Goal: Task Accomplishment & Management: Complete application form

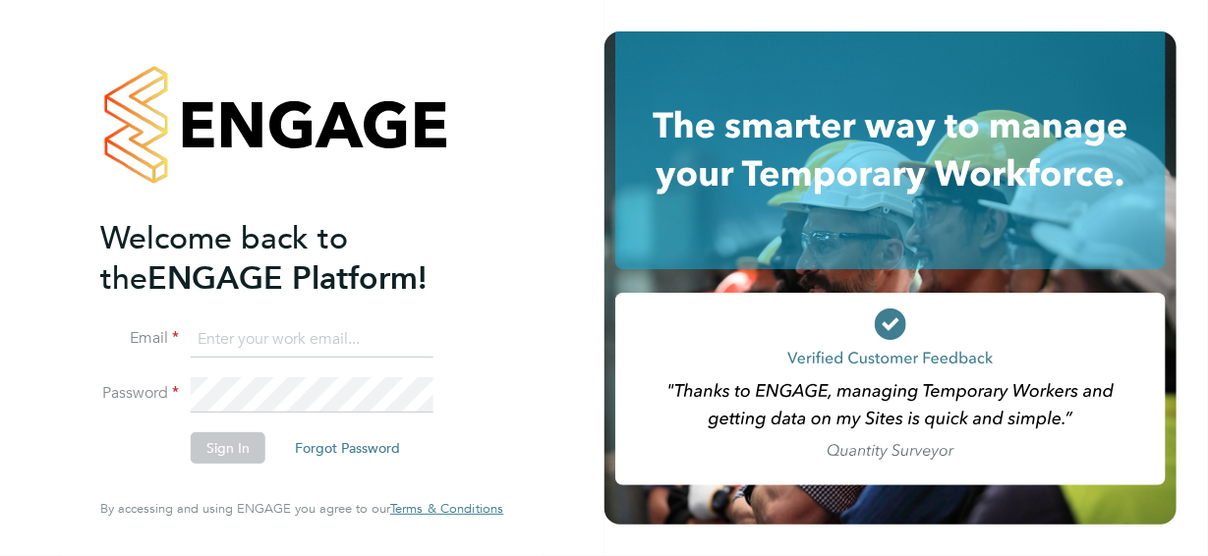
type input "jane@northbuildrecruit.com"
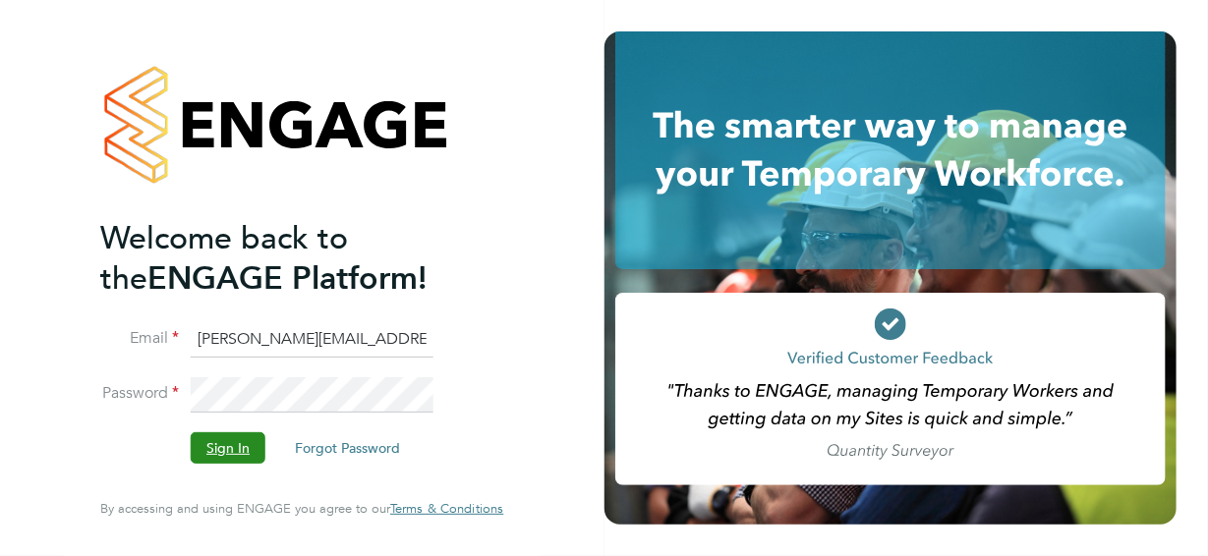
click at [218, 445] on button "Sign In" at bounding box center [228, 448] width 75 height 31
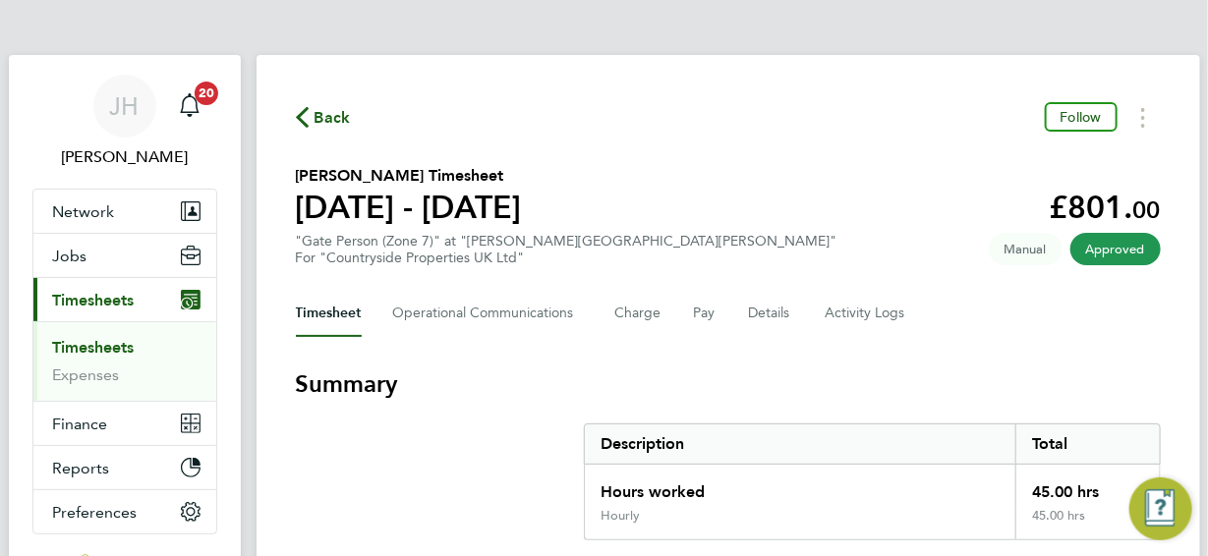
click at [86, 344] on link "Timesheets" at bounding box center [94, 347] width 82 height 19
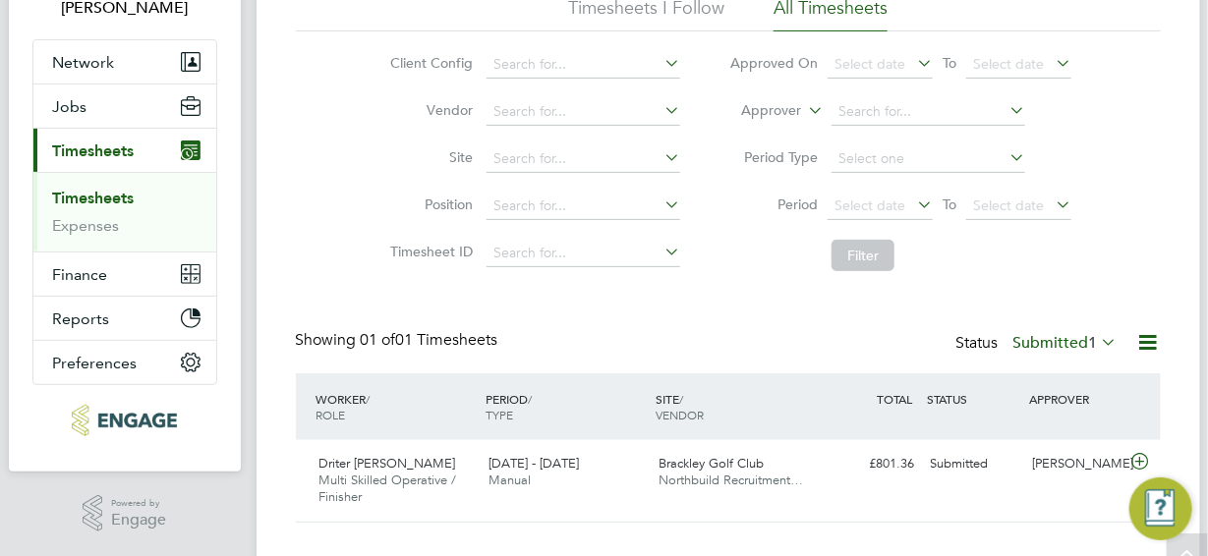
scroll to position [185, 0]
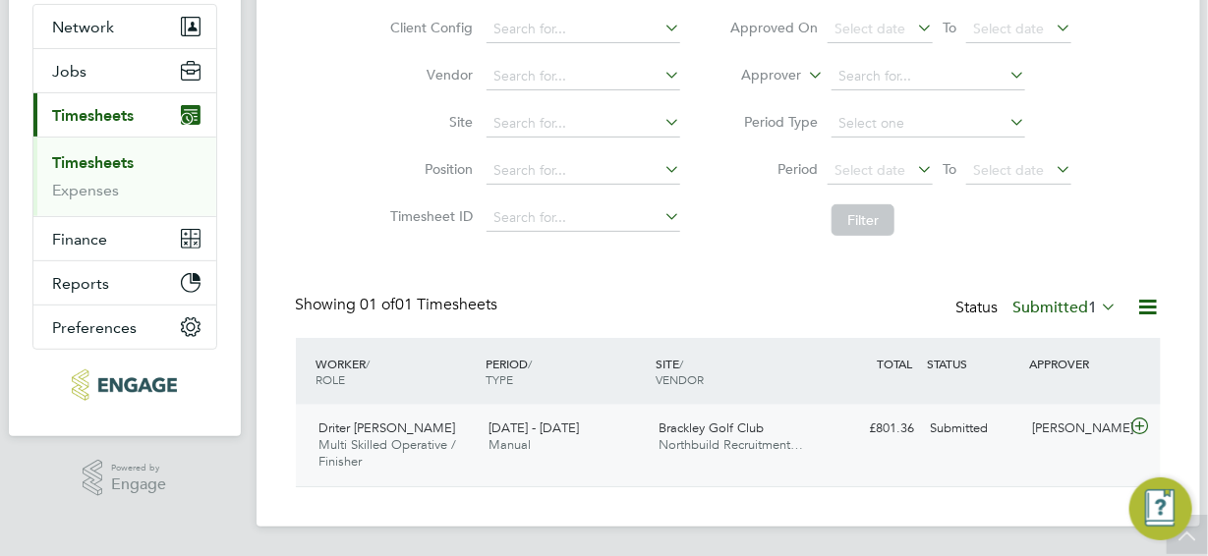
click at [1141, 428] on icon at bounding box center [1140, 427] width 25 height 16
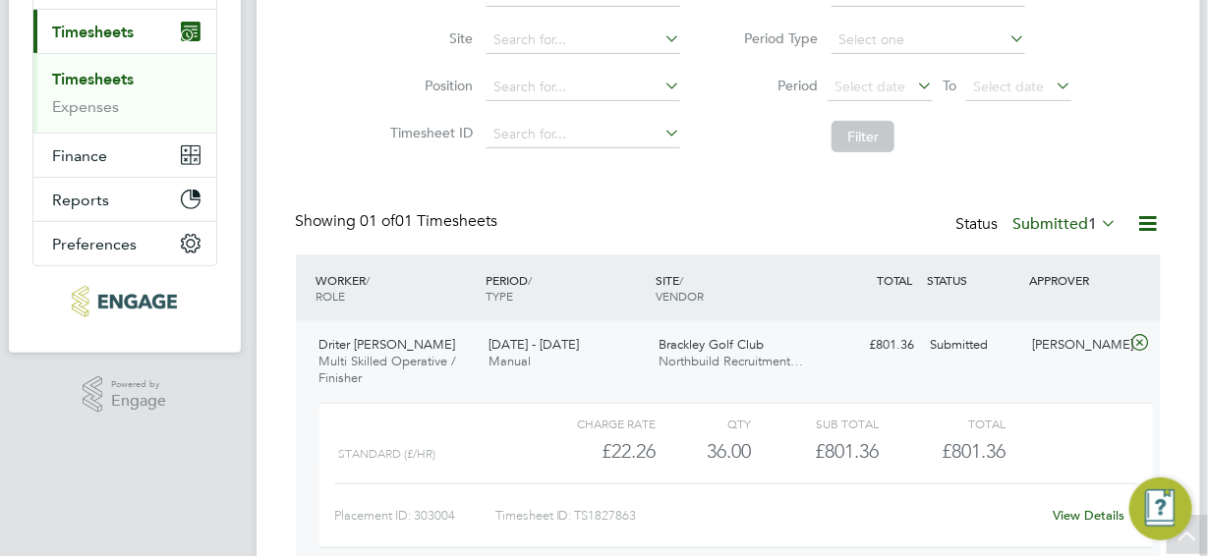
scroll to position [365, 0]
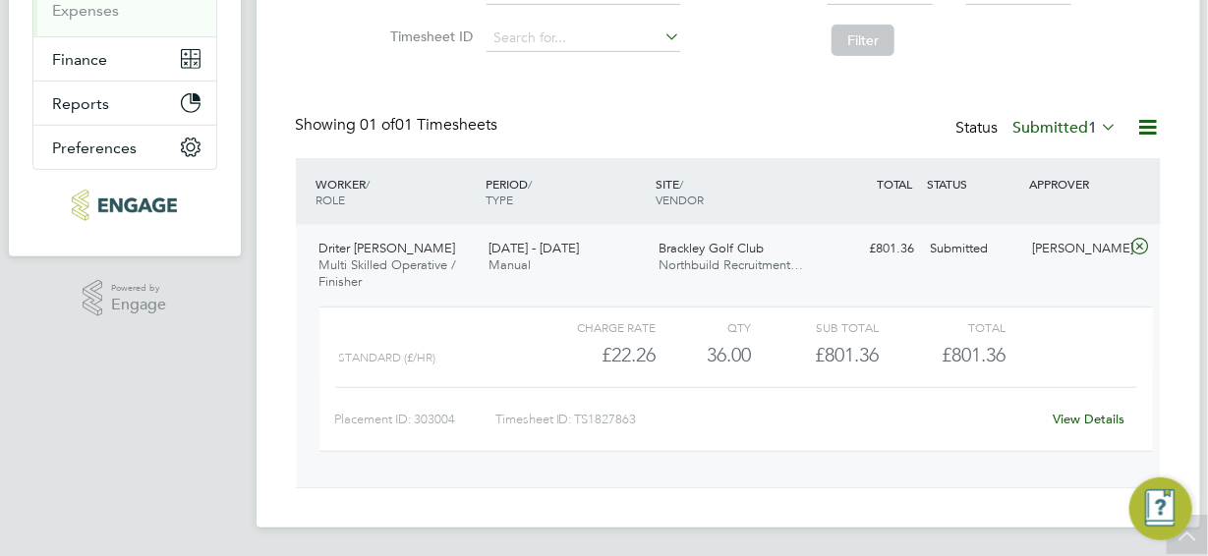
click at [1076, 417] on link "View Details" at bounding box center [1089, 419] width 72 height 17
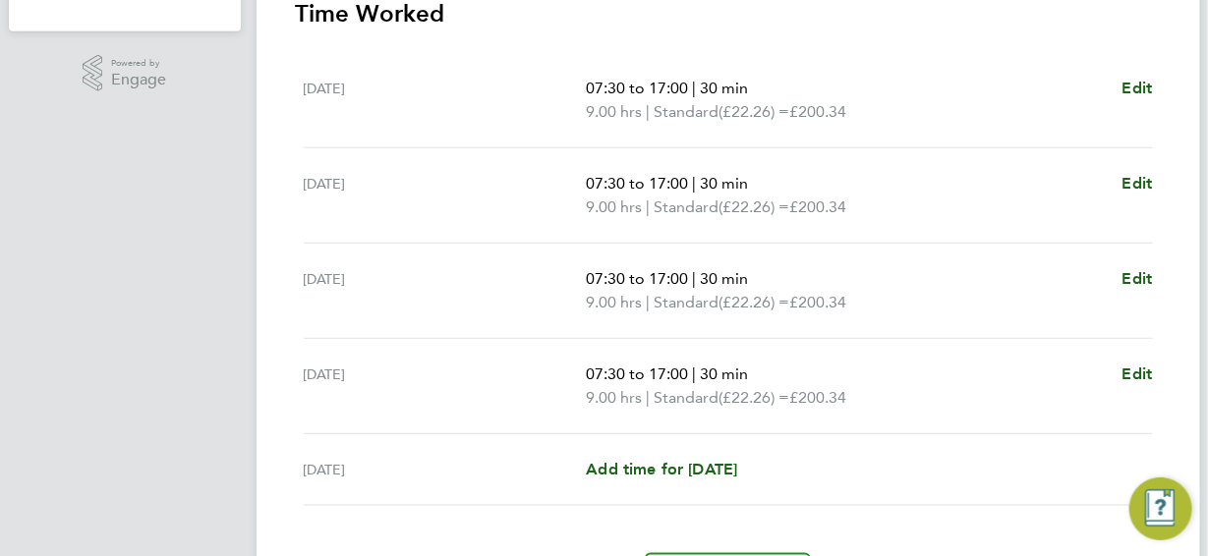
scroll to position [709, 0]
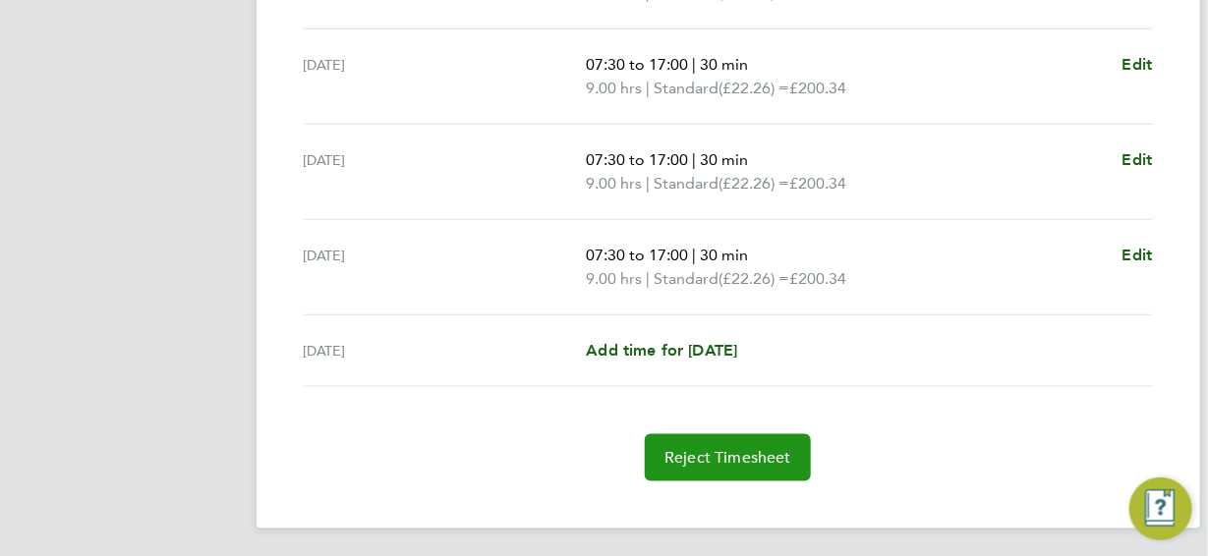
click at [727, 448] on span "Reject Timesheet" at bounding box center [728, 458] width 127 height 20
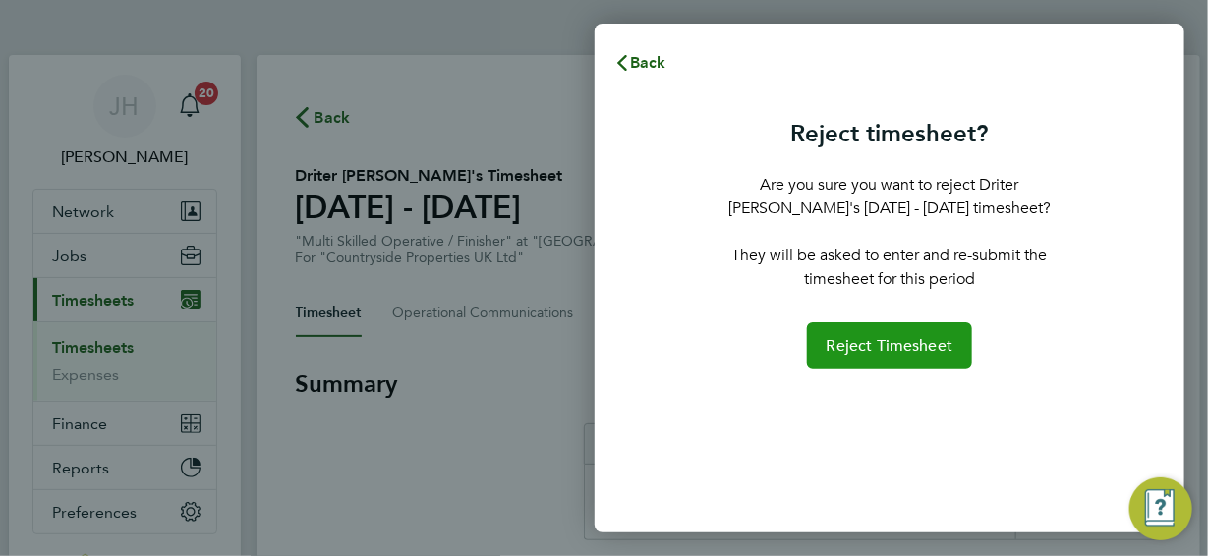
click at [872, 347] on span "Reject Timesheet" at bounding box center [890, 346] width 127 height 20
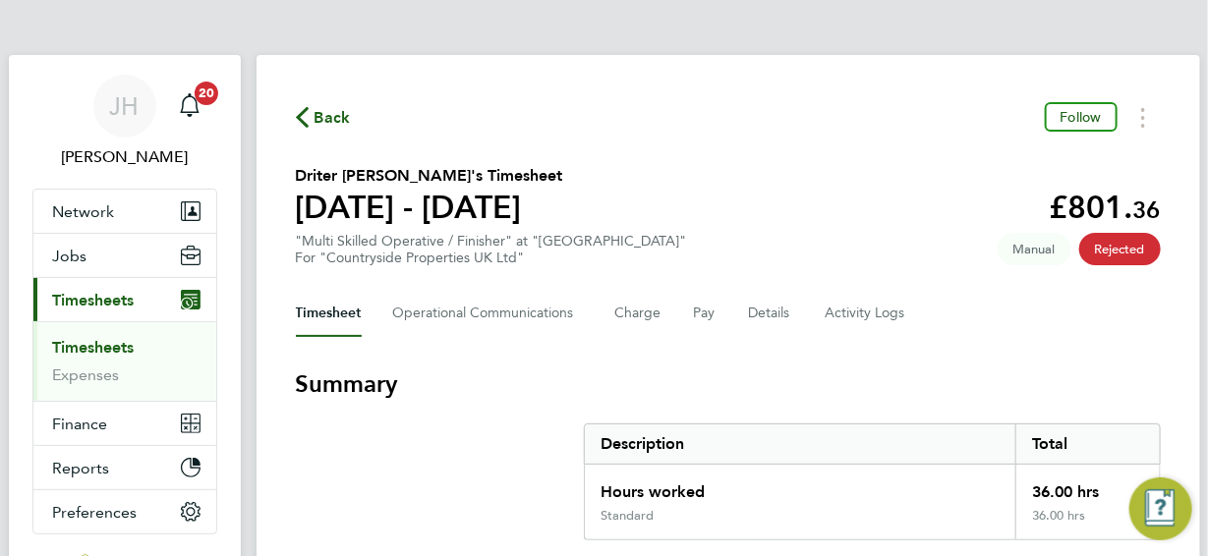
click at [328, 122] on span "Back" at bounding box center [333, 118] width 36 height 24
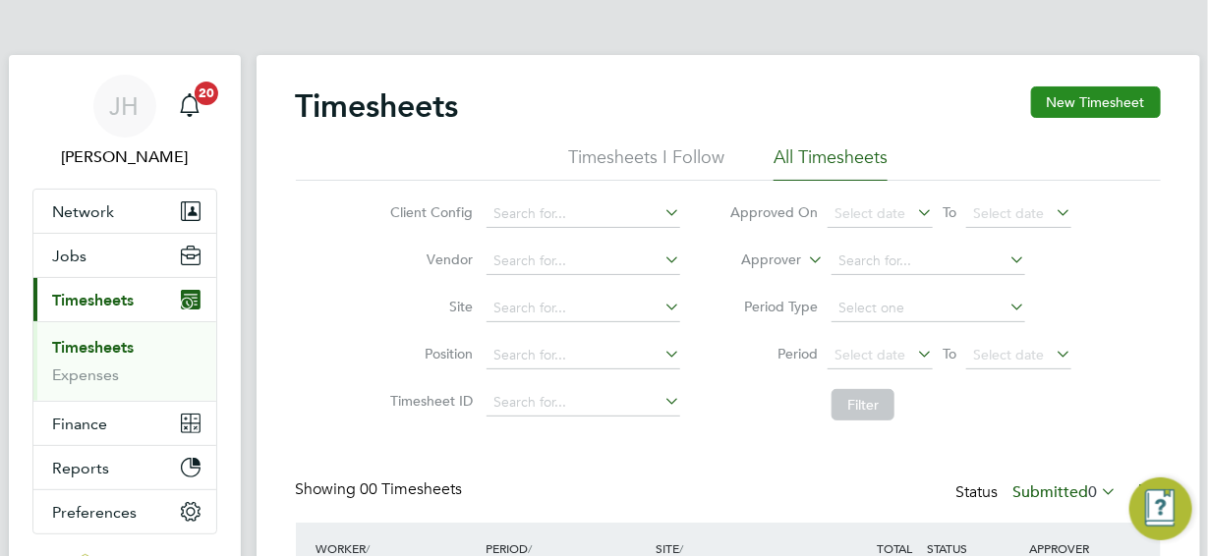
click at [1075, 99] on button "New Timesheet" at bounding box center [1096, 102] width 130 height 31
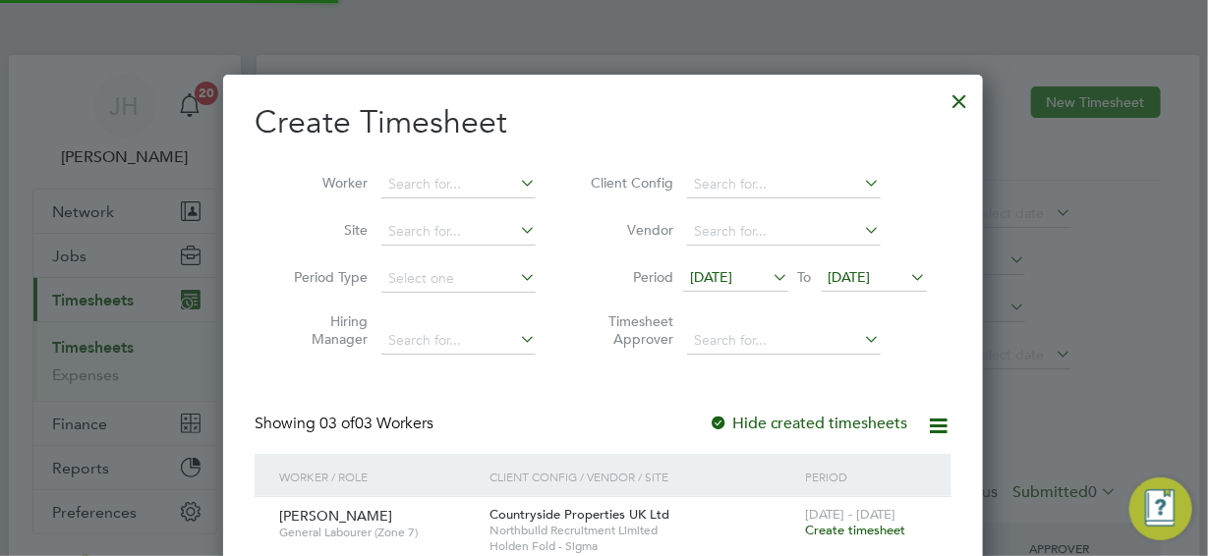
scroll to position [665, 761]
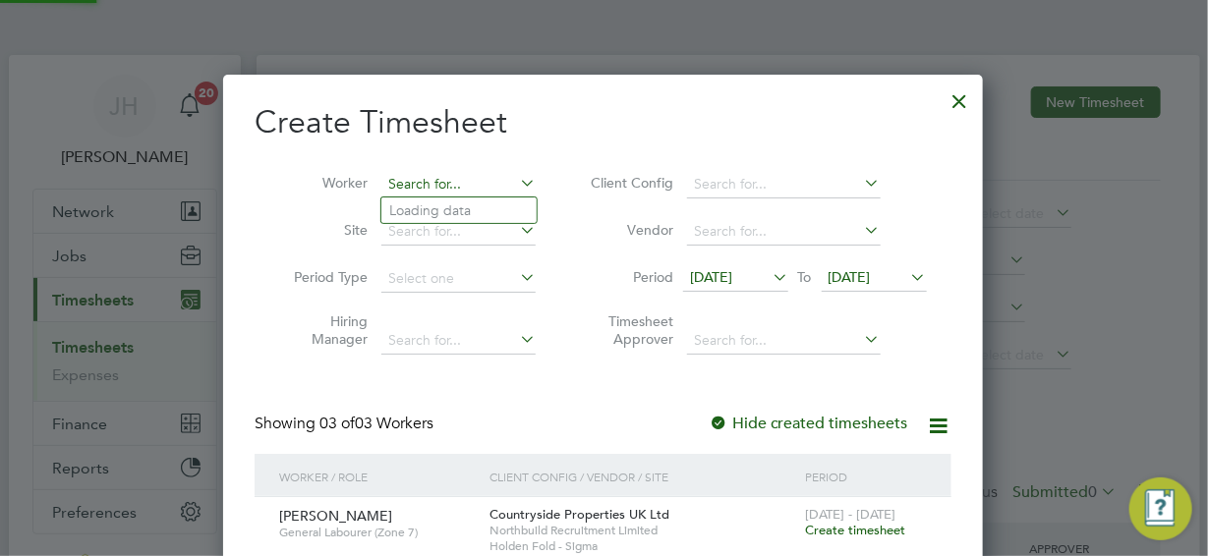
click at [431, 190] on input at bounding box center [458, 185] width 154 height 28
click at [424, 212] on b "Driter" at bounding box center [407, 211] width 37 height 17
type input "Driter [PERSON_NAME]"
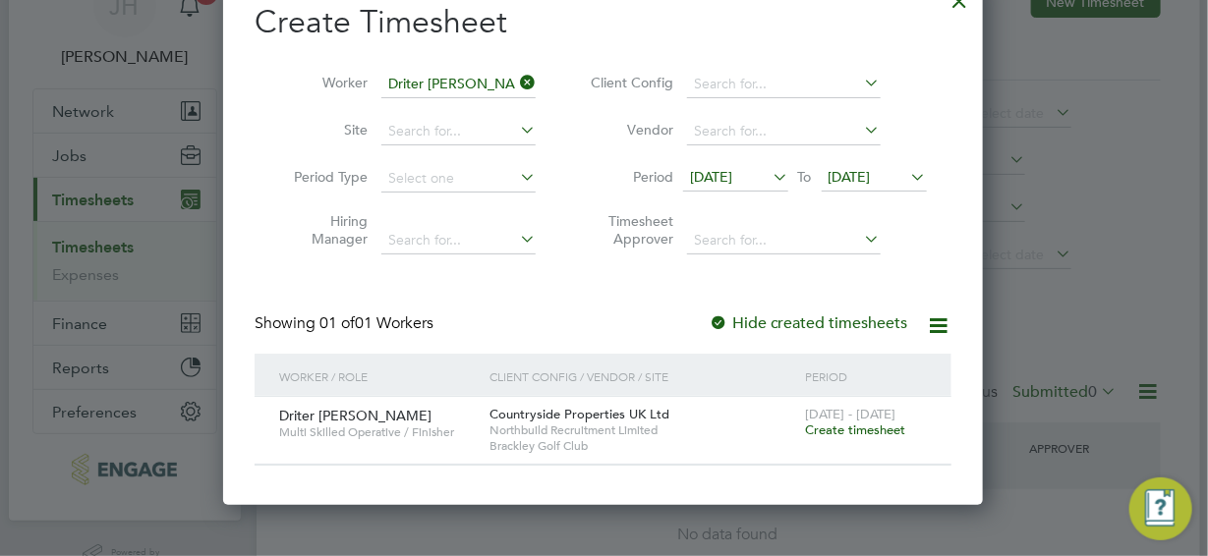
scroll to position [195, 0]
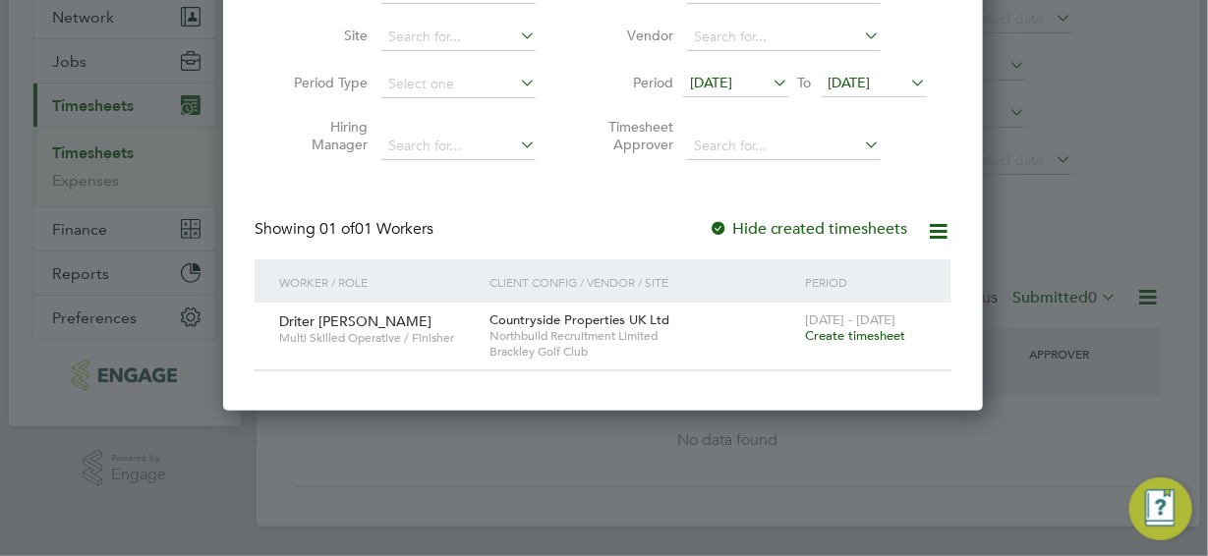
click at [854, 335] on span "Create timesheet" at bounding box center [855, 335] width 100 height 17
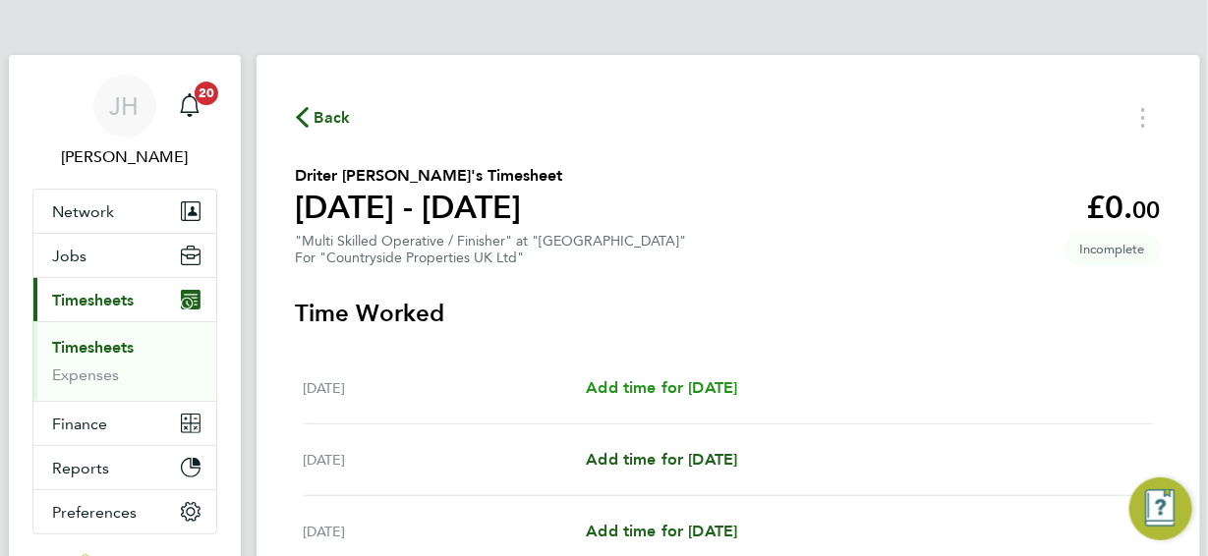
click at [693, 384] on span "Add time for Mon 15 Sep" at bounding box center [661, 388] width 151 height 19
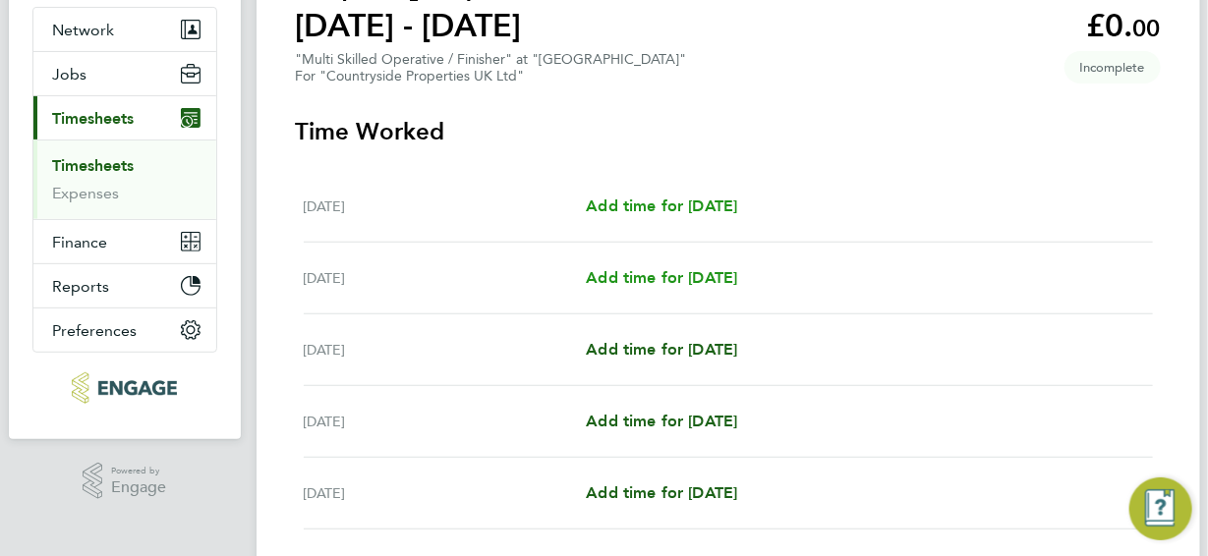
scroll to position [197, 0]
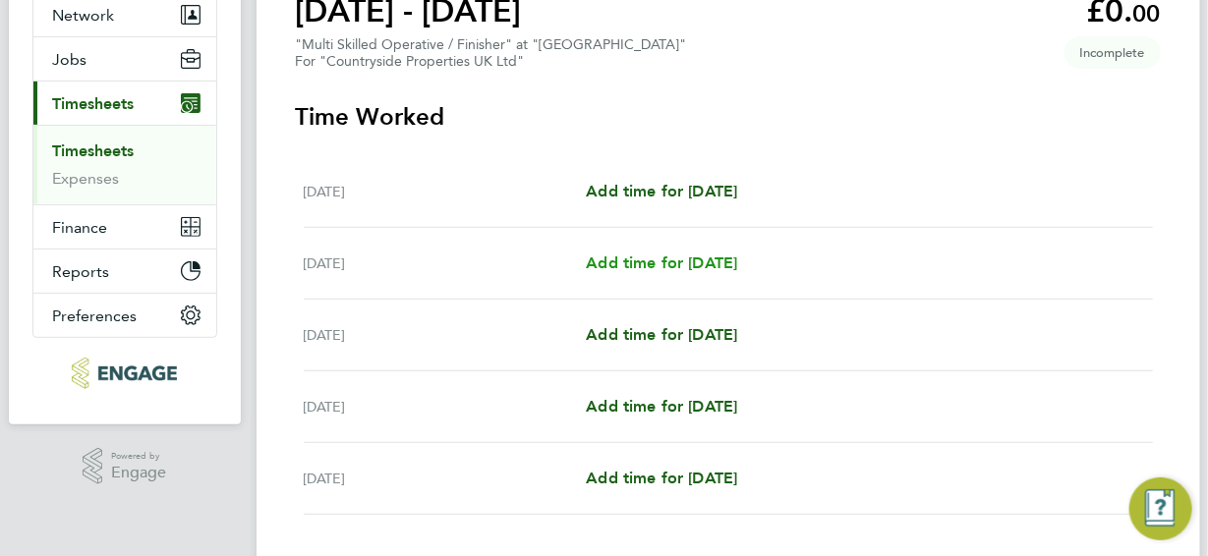
select select "30"
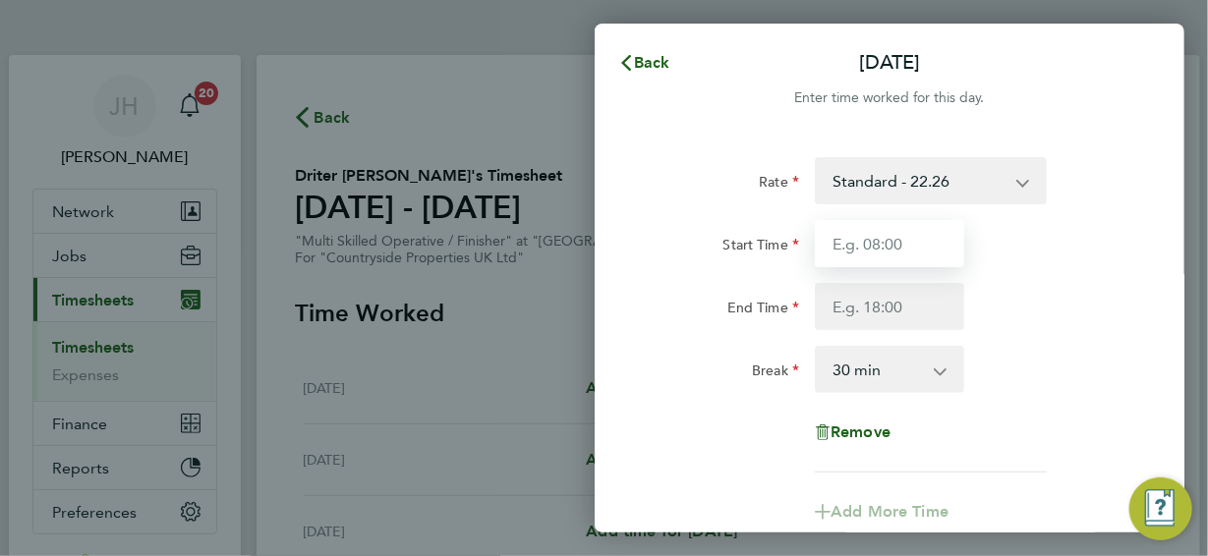
click at [904, 241] on input "Start Time" at bounding box center [889, 243] width 149 height 47
type input "07:30"
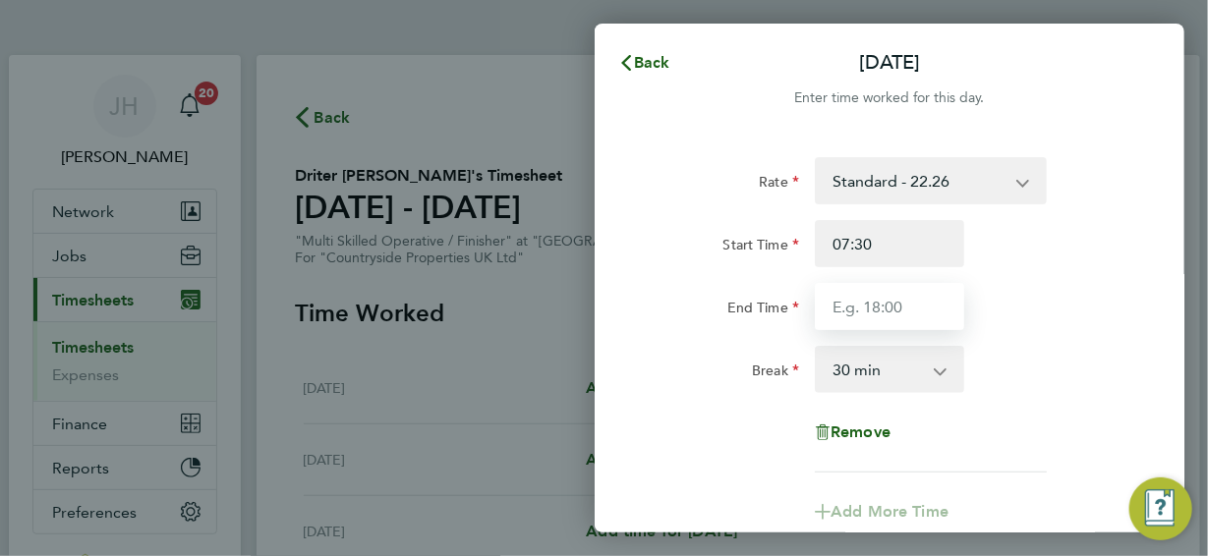
click at [866, 309] on input "End Time" at bounding box center [889, 306] width 149 height 47
type input "17:00"
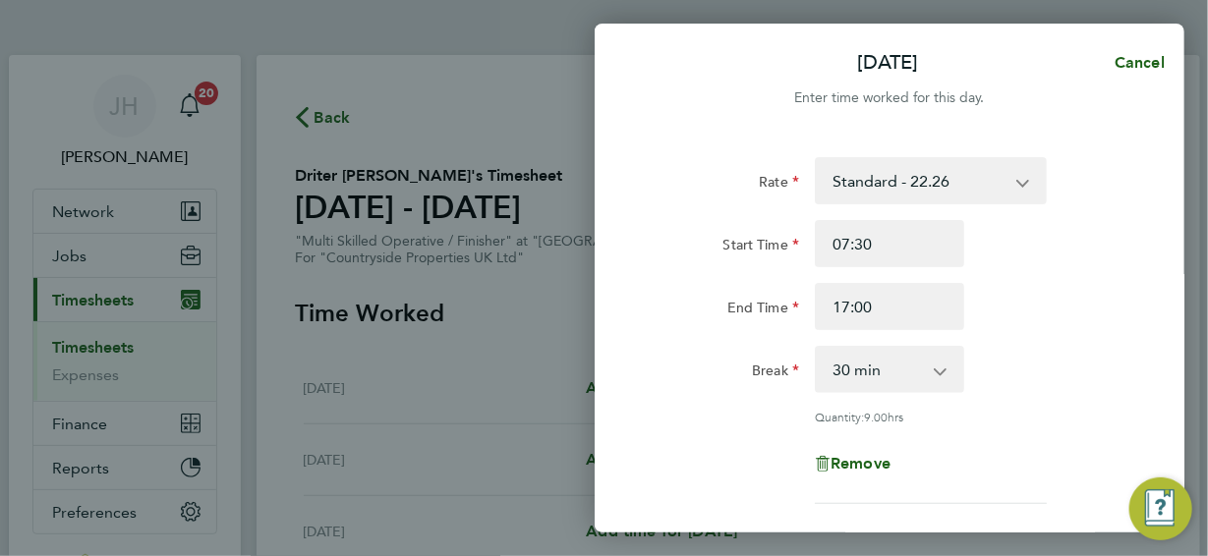
click at [985, 437] on div "Rate Standard - 22.26 Start Time 07:30 End Time 17:00 Break 0 min 15 min 30 min…" at bounding box center [890, 330] width 480 height 347
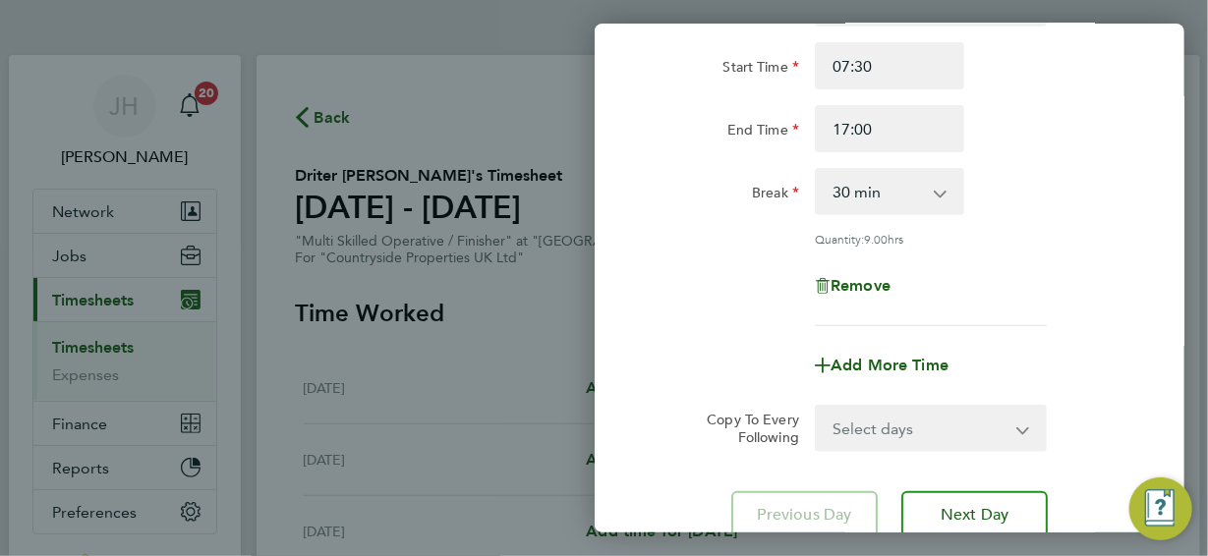
scroll to position [197, 0]
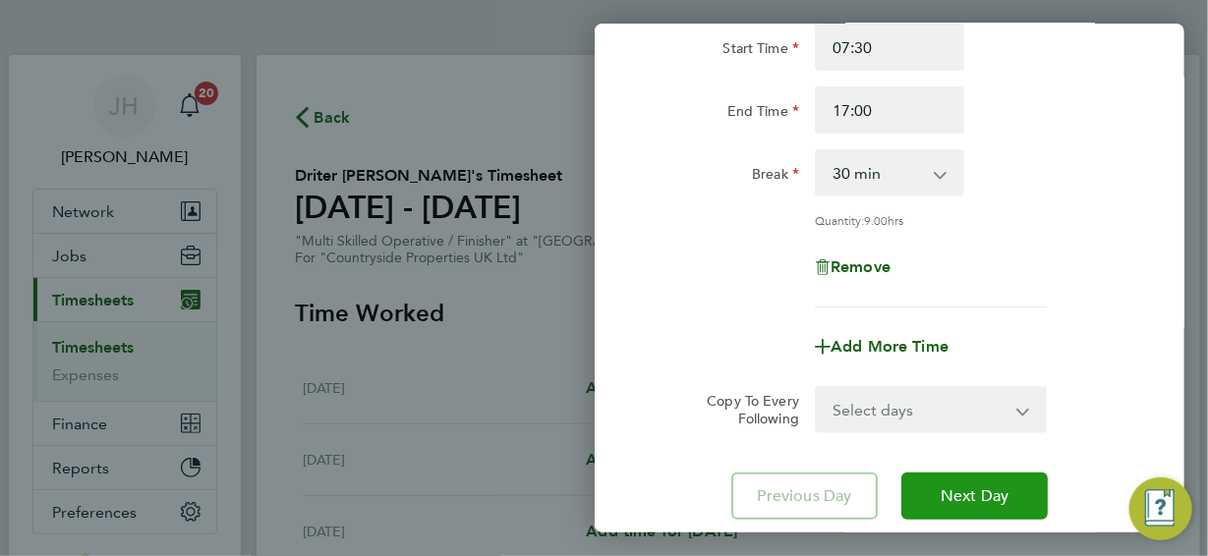
click at [966, 498] on span "Next Day" at bounding box center [975, 497] width 68 height 20
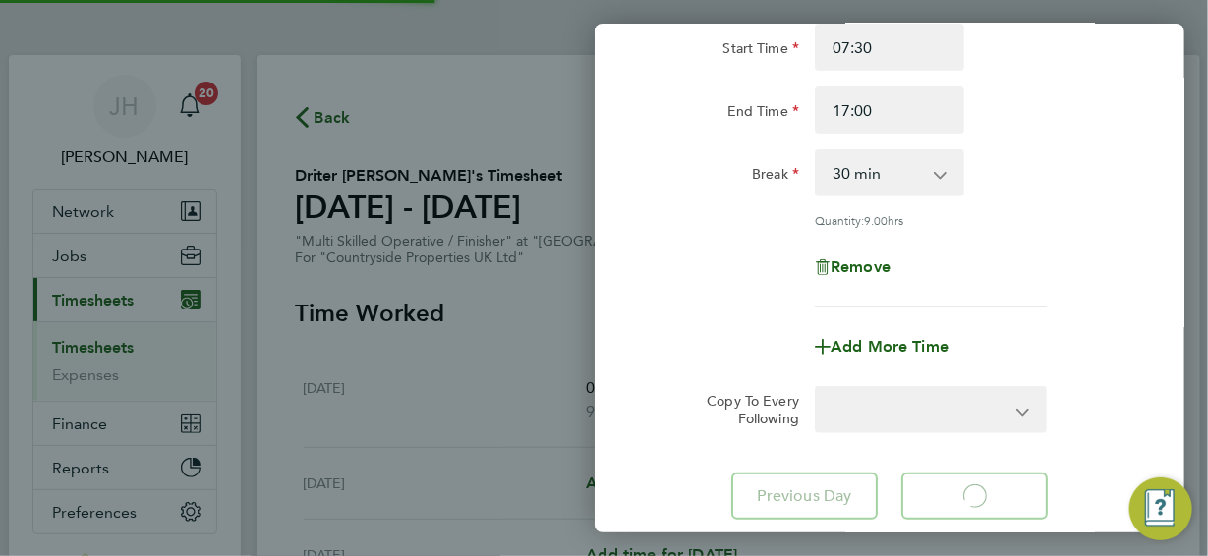
select select "30"
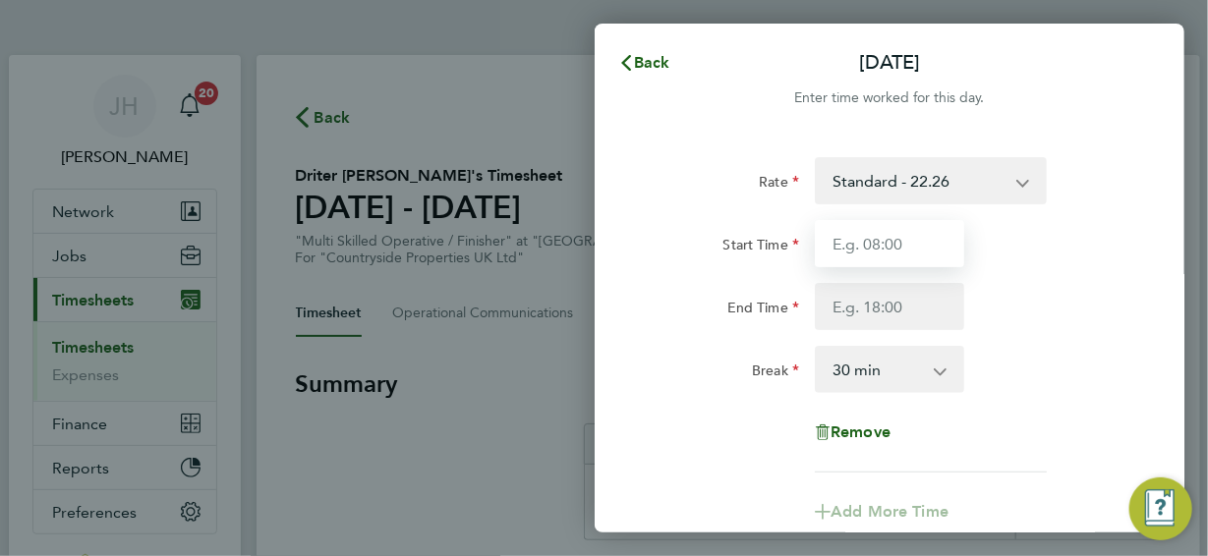
click at [897, 241] on input "Start Time" at bounding box center [889, 243] width 149 height 47
type input "07:30"
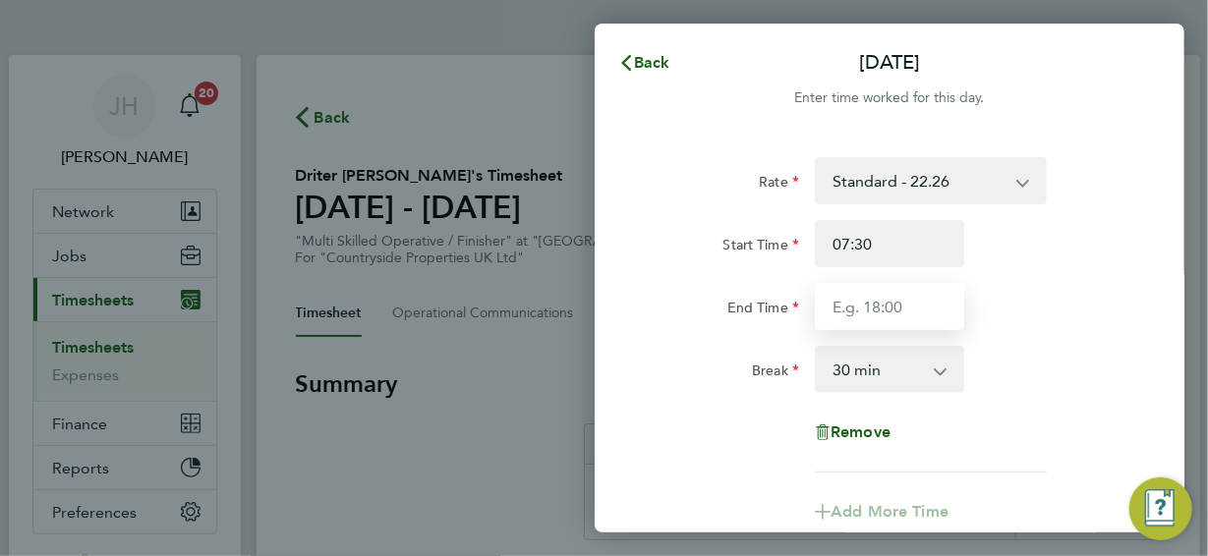
click at [897, 300] on input "End Time" at bounding box center [889, 306] width 149 height 47
type input "17:00"
click at [996, 448] on div "Remove" at bounding box center [890, 432] width 496 height 47
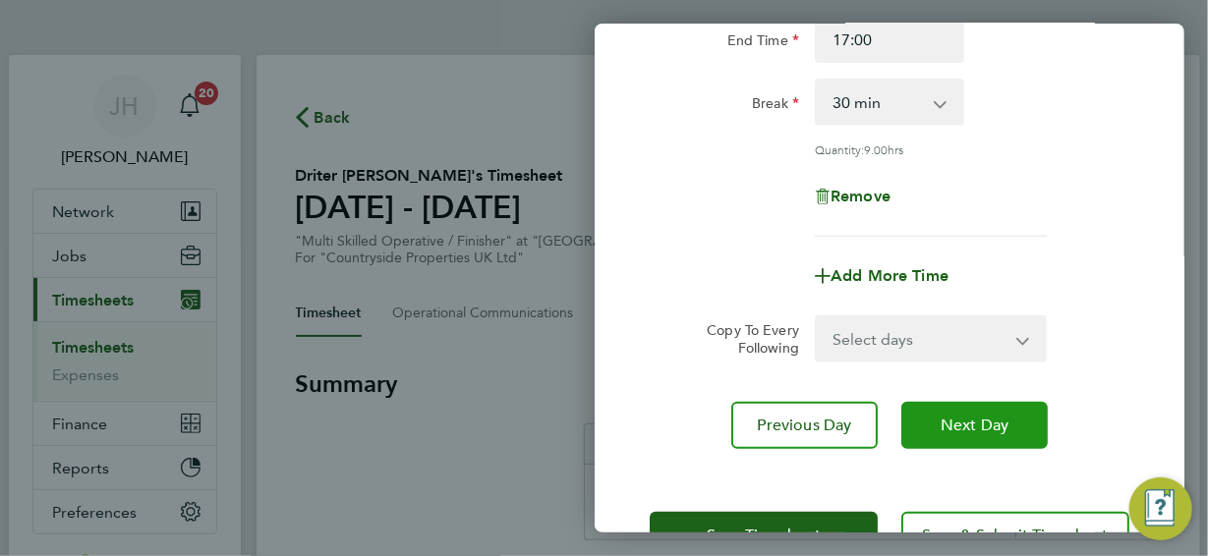
scroll to position [295, 0]
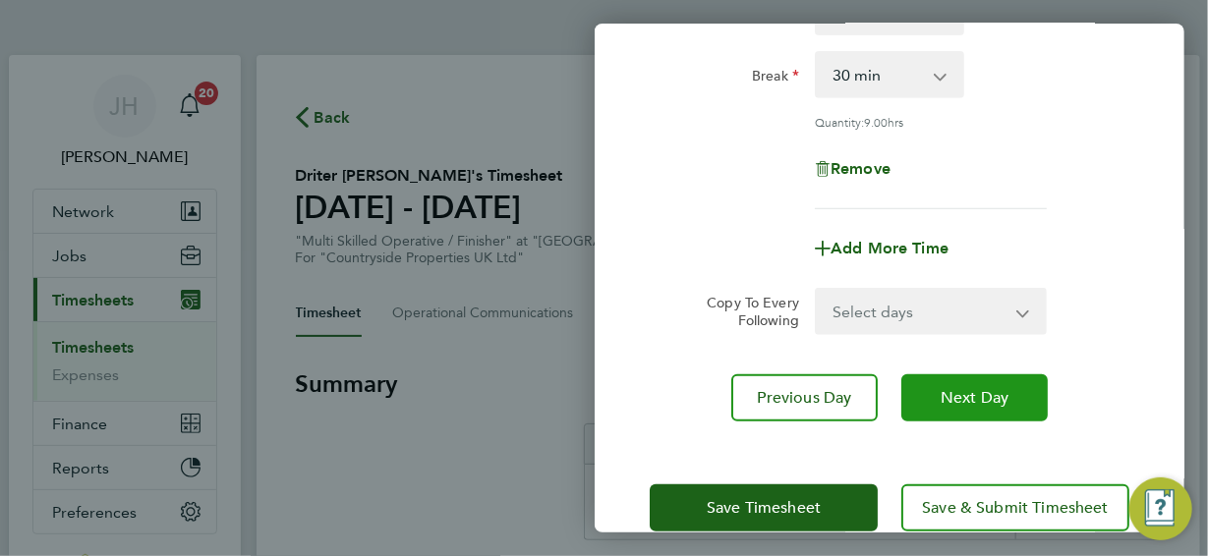
click at [952, 392] on span "Next Day" at bounding box center [975, 398] width 68 height 20
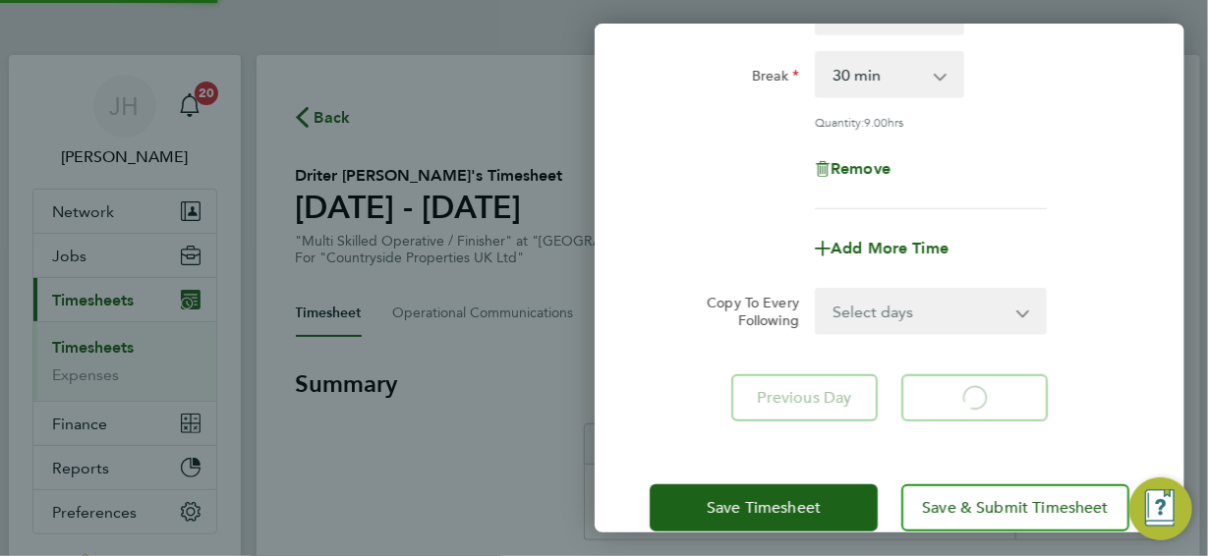
select select "30"
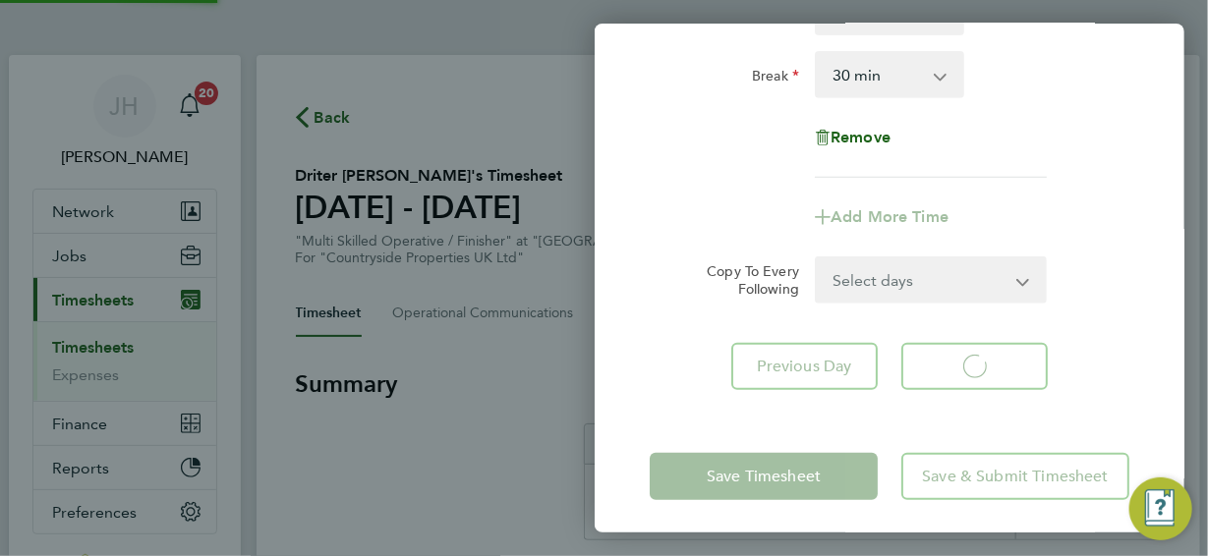
select select "30"
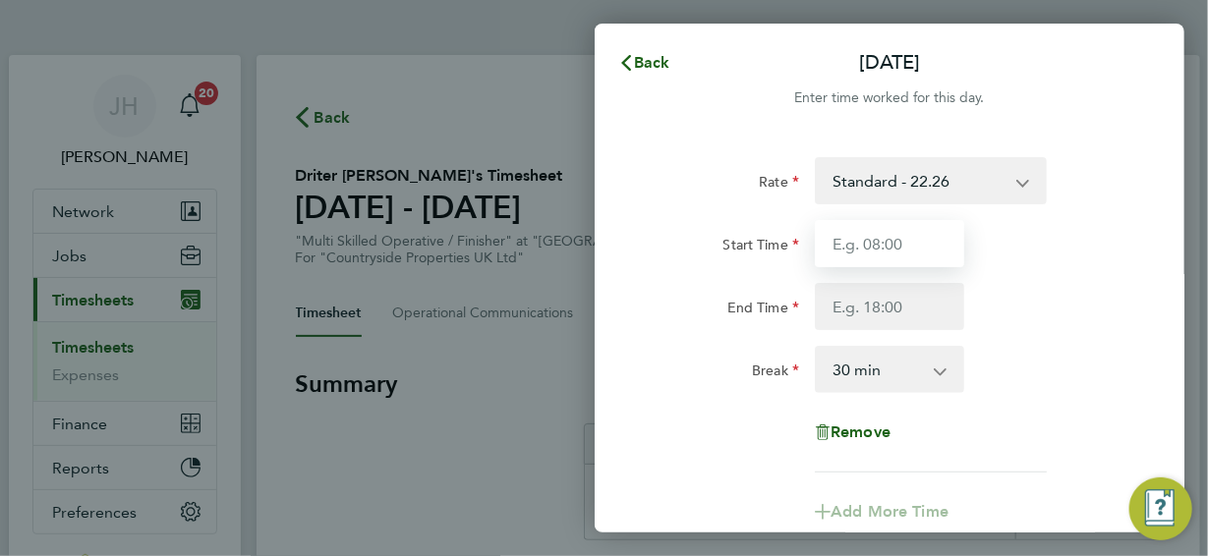
click at [905, 241] on input "Start Time" at bounding box center [889, 243] width 149 height 47
type input "07:30"
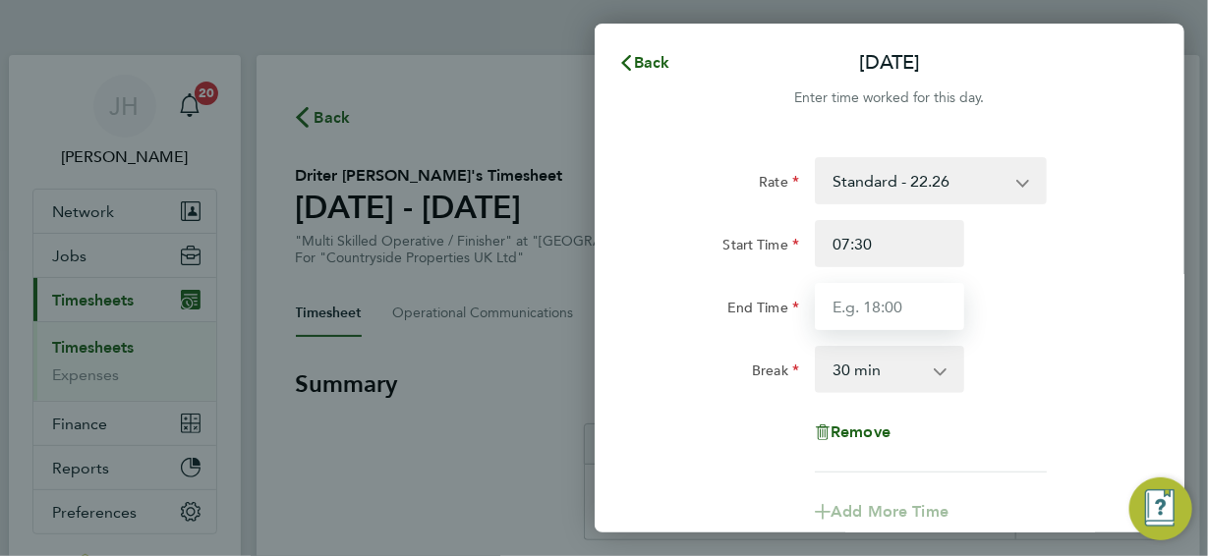
click at [896, 310] on input "End Time" at bounding box center [889, 306] width 149 height 47
type input "17:00"
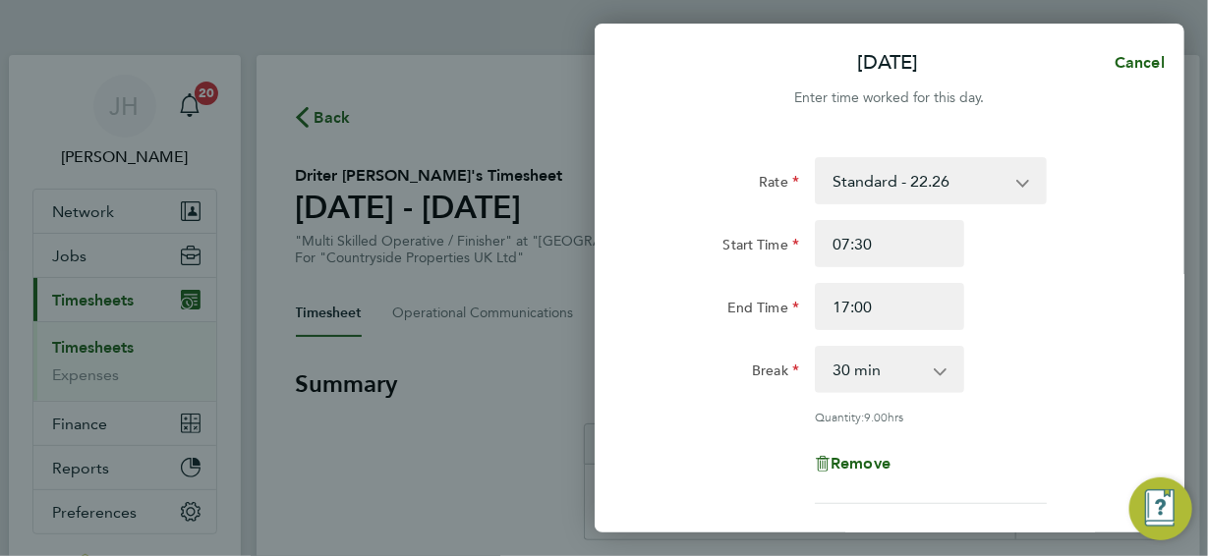
click at [963, 455] on div "Remove" at bounding box center [889, 463] width 165 height 47
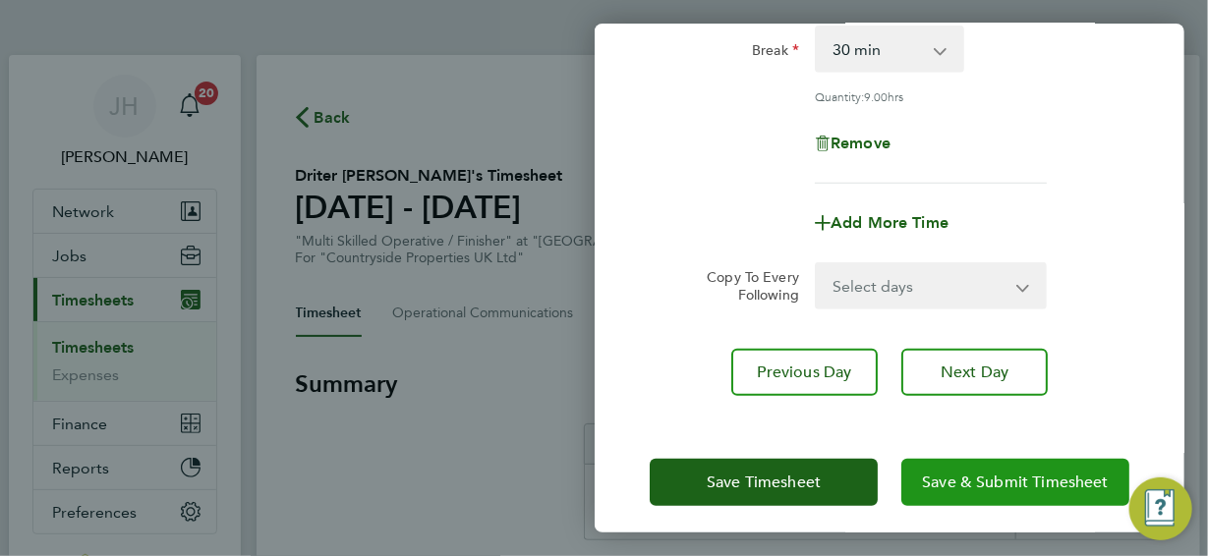
scroll to position [330, 0]
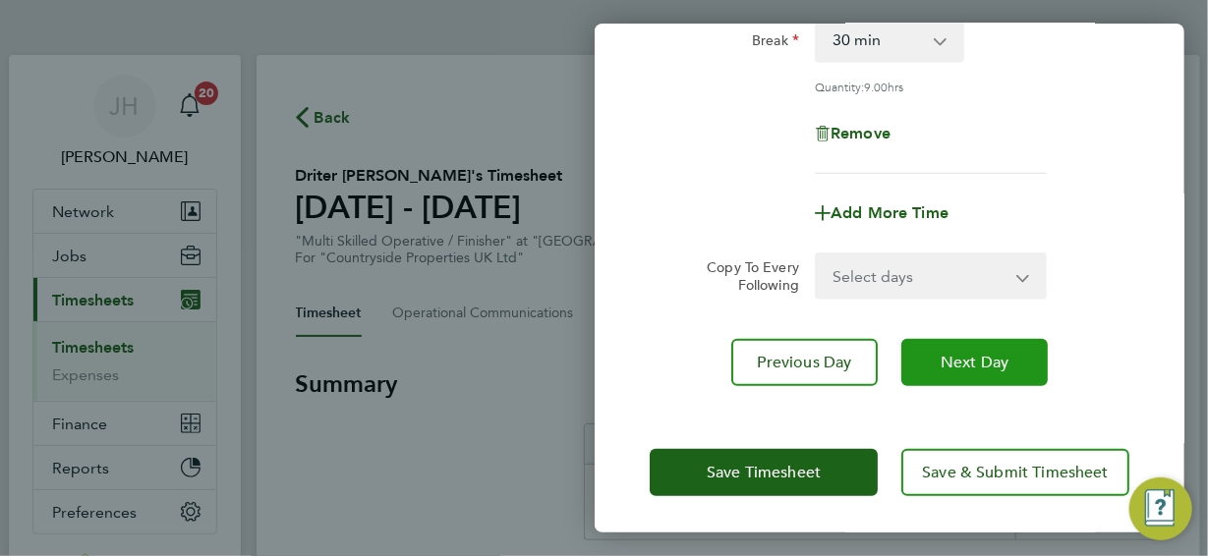
click at [956, 368] on span "Next Day" at bounding box center [975, 363] width 68 height 20
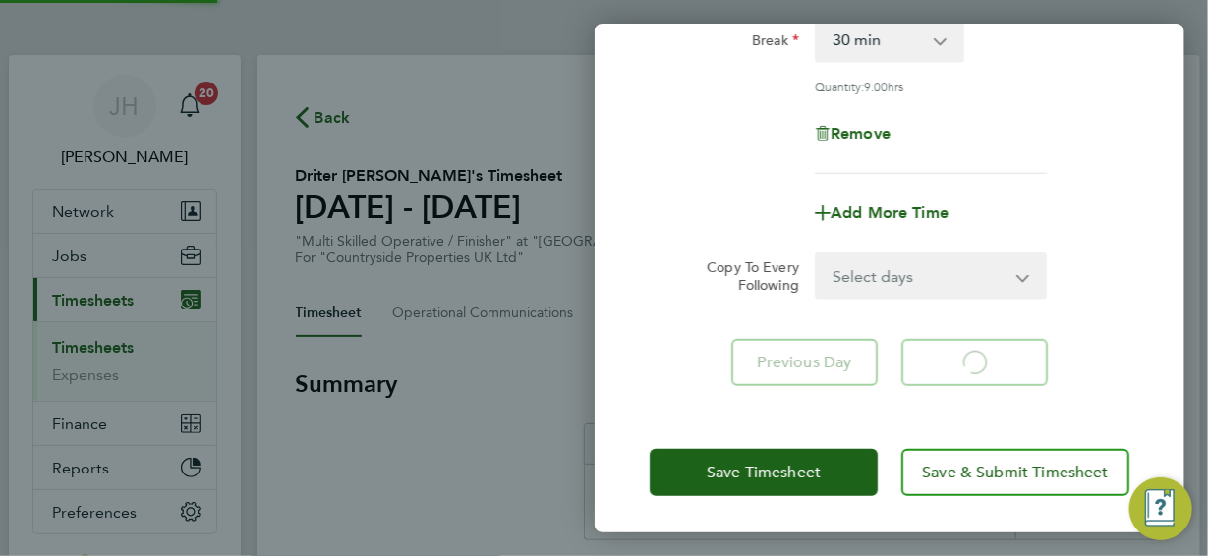
scroll to position [300, 0]
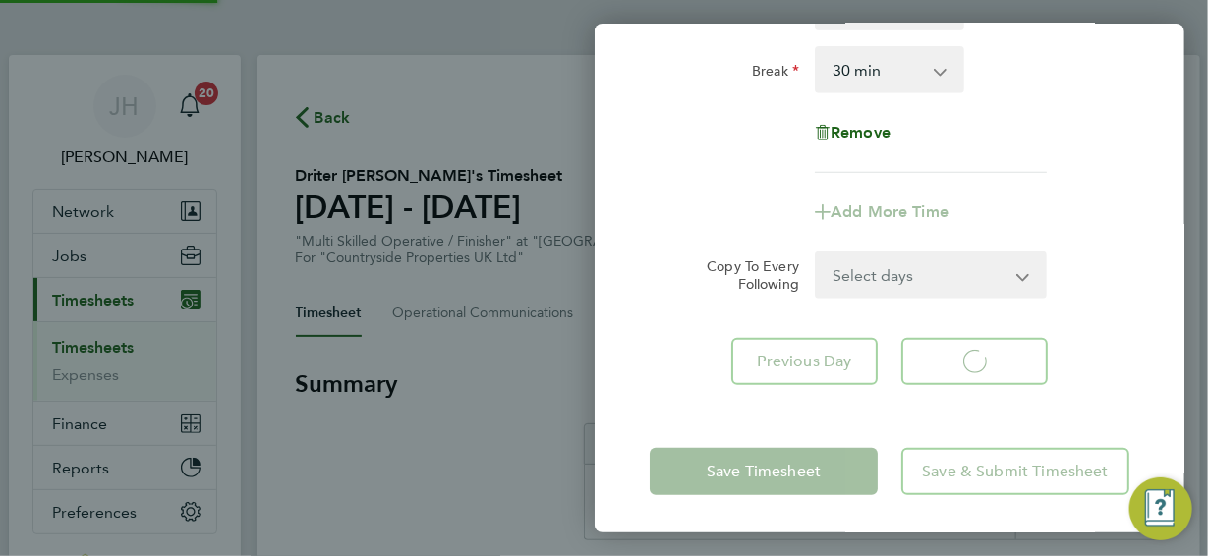
select select "30"
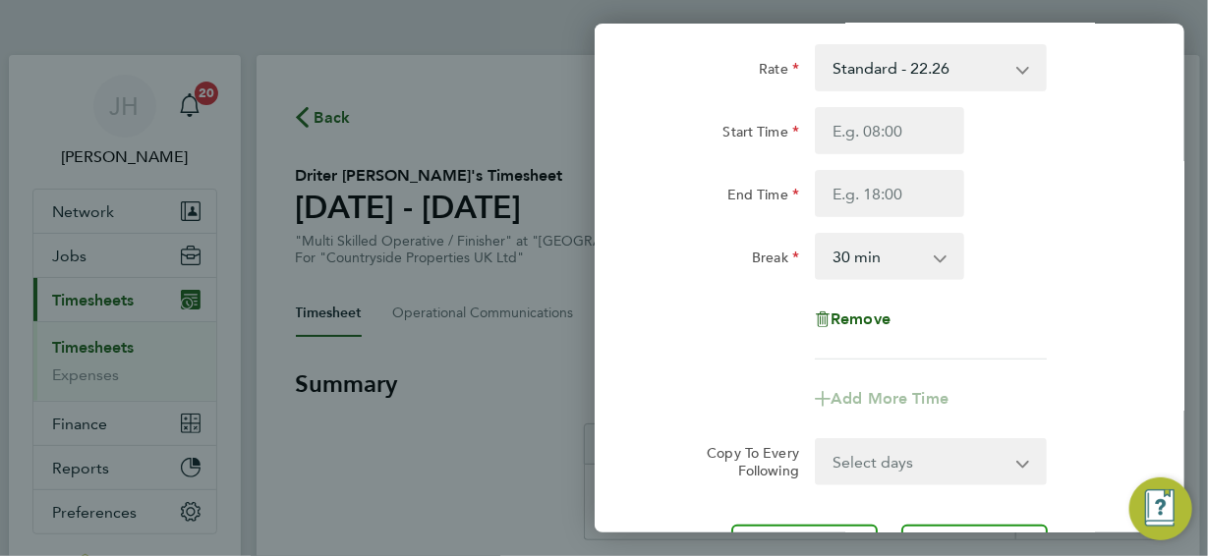
scroll to position [0, 0]
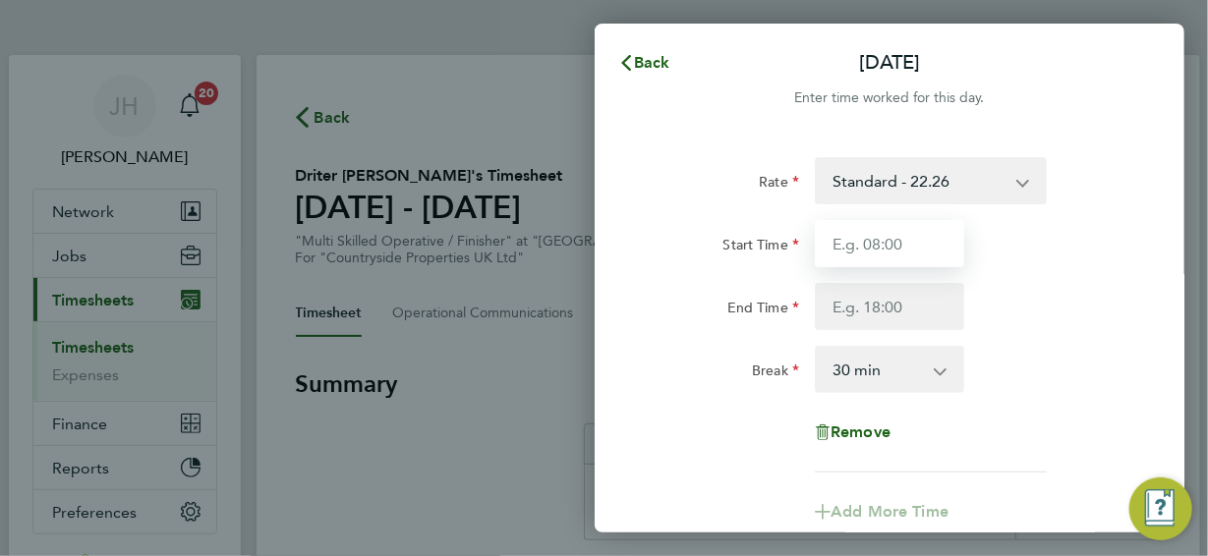
click at [908, 248] on input "Start Time" at bounding box center [889, 243] width 149 height 47
type input "07:30"
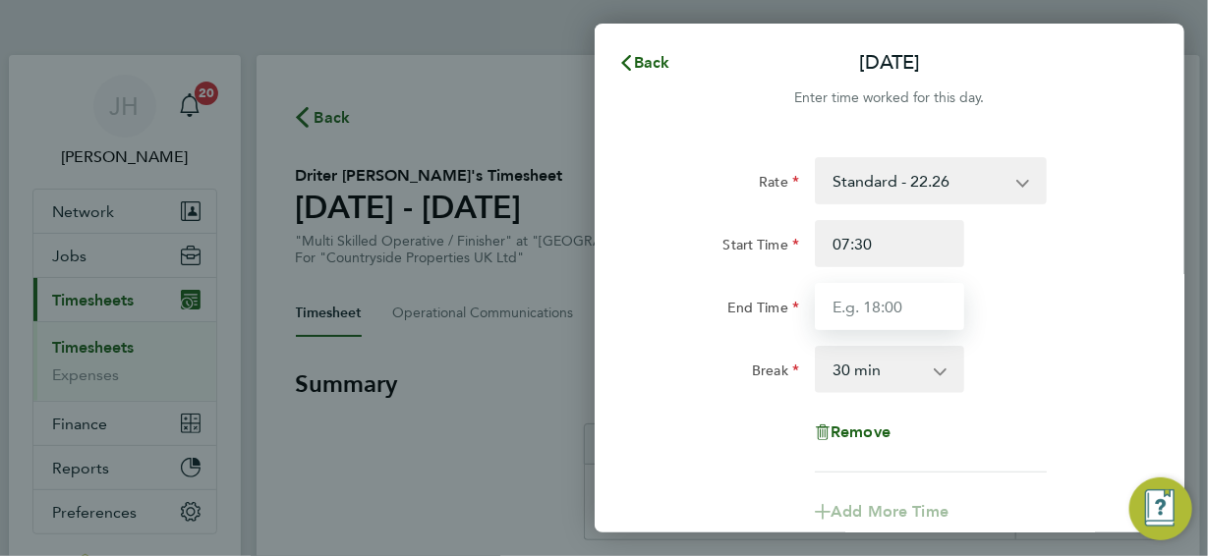
click at [907, 312] on input "End Time" at bounding box center [889, 306] width 149 height 47
type input "17:00"
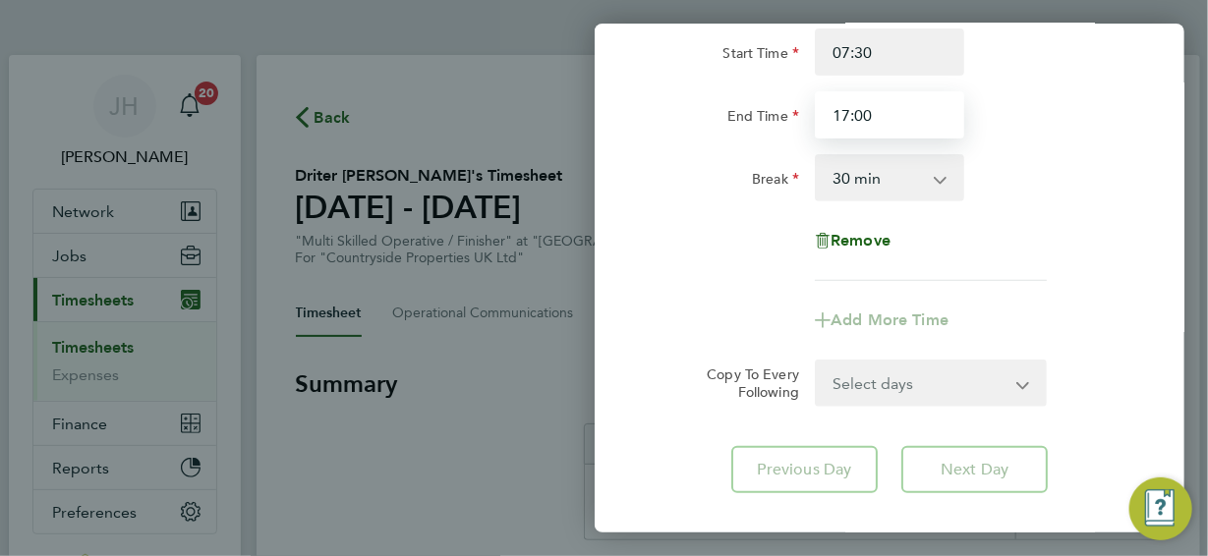
scroll to position [97, 0]
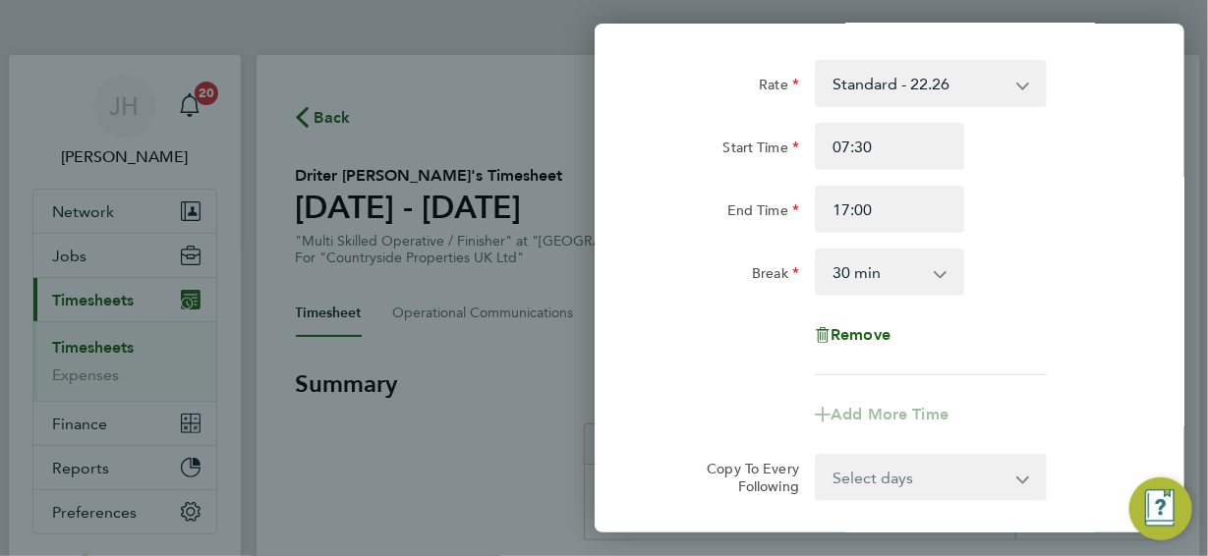
click at [981, 345] on div "Remove" at bounding box center [890, 335] width 496 height 47
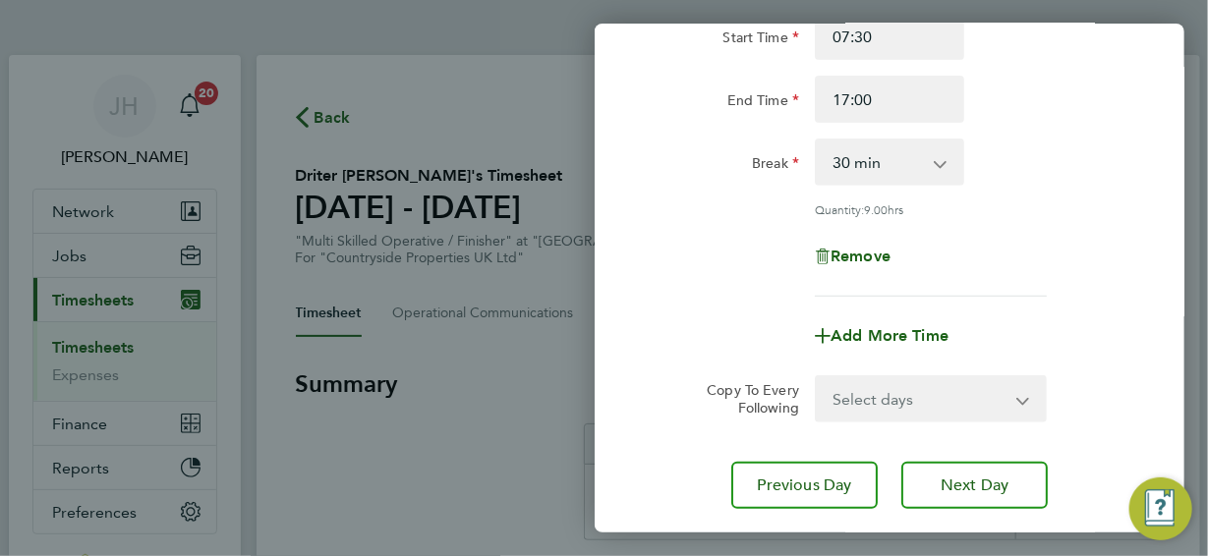
scroll to position [330, 0]
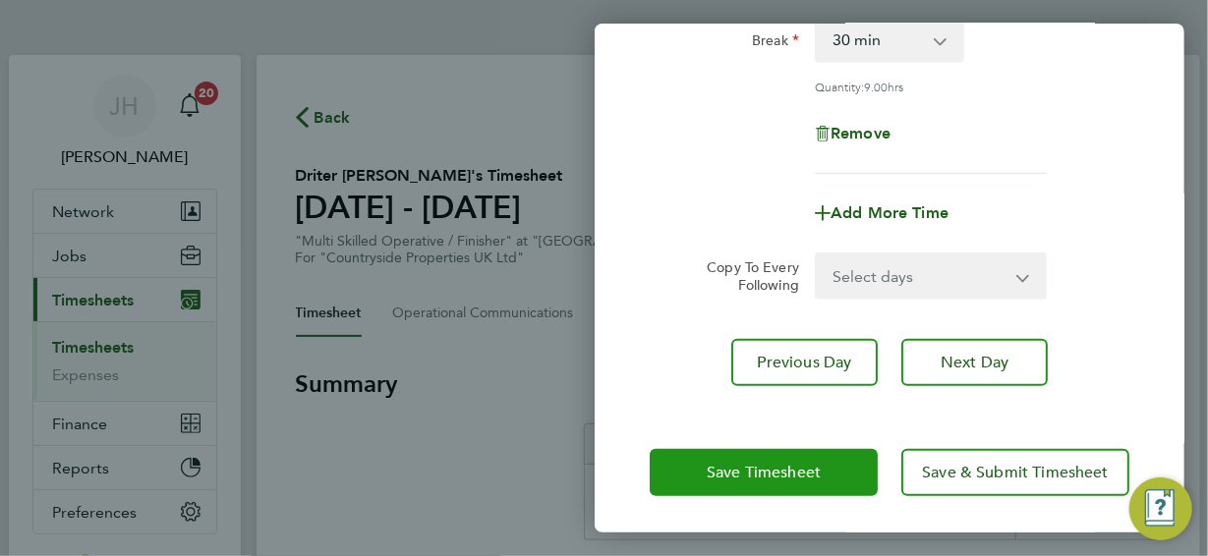
click at [794, 472] on span "Save Timesheet" at bounding box center [764, 473] width 114 height 20
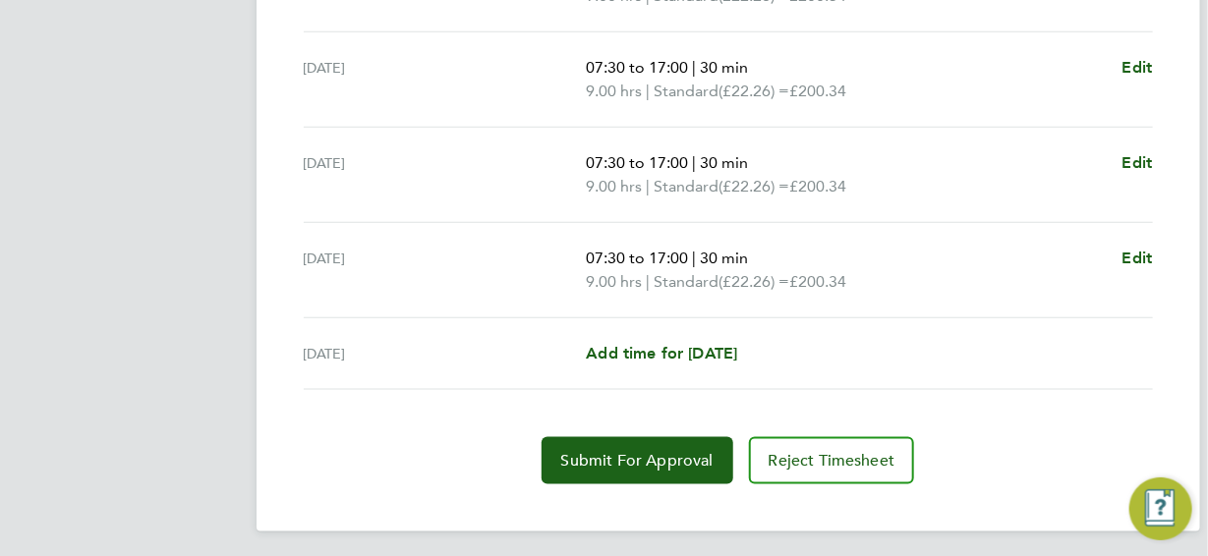
scroll to position [709, 0]
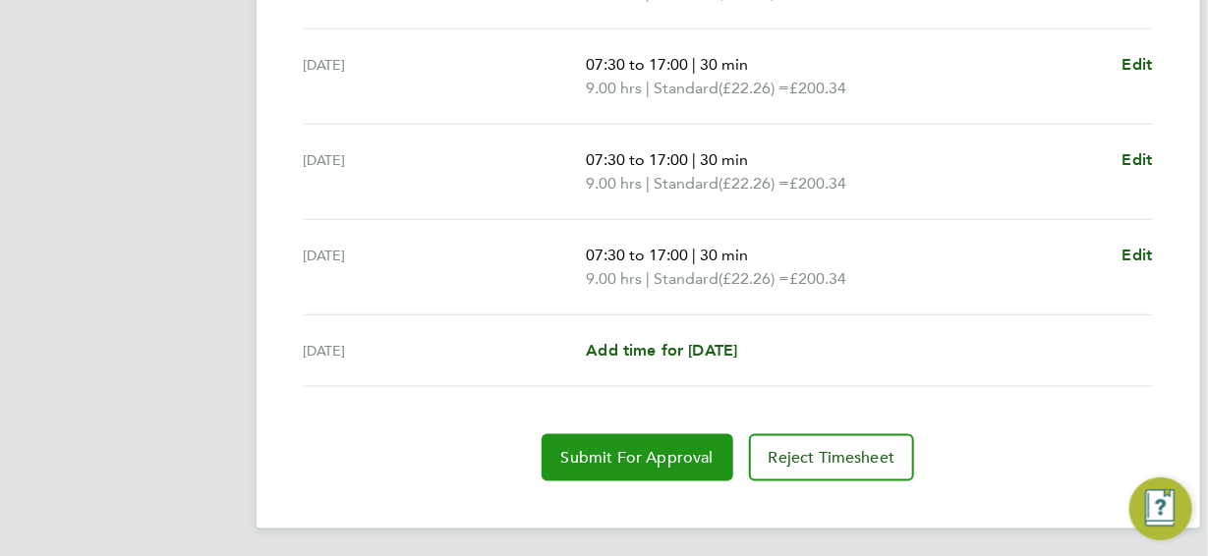
click at [664, 456] on span "Submit For Approval" at bounding box center [637, 458] width 152 height 20
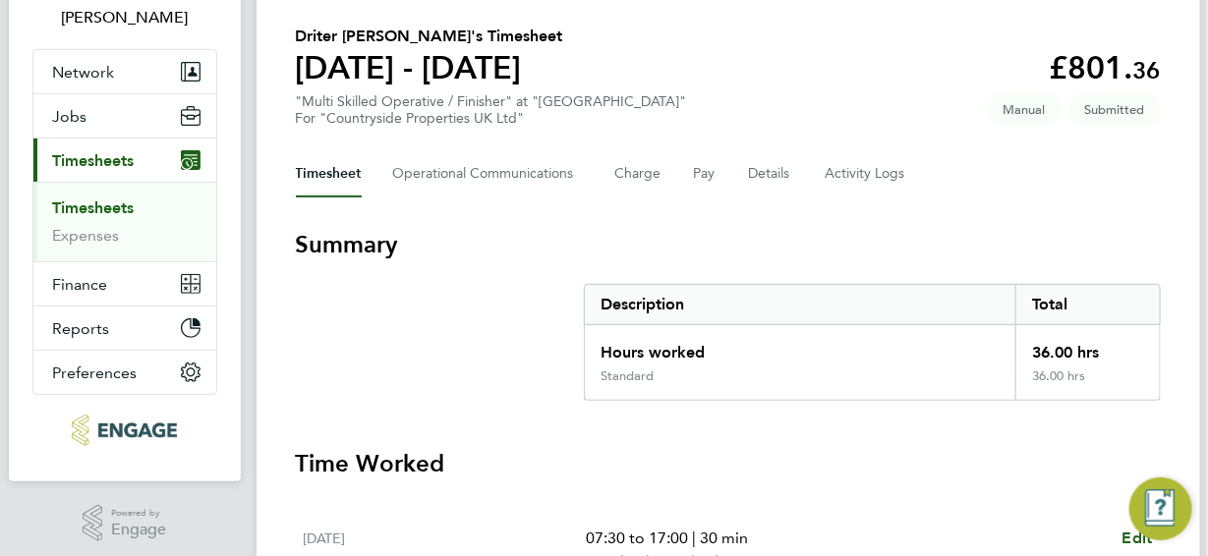
scroll to position [0, 0]
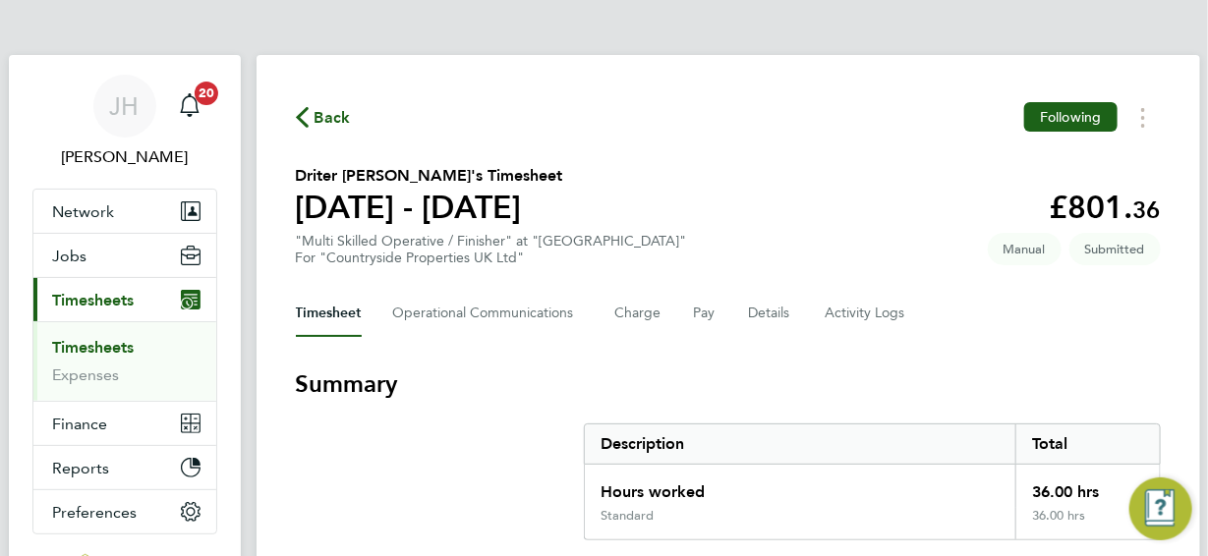
click at [328, 118] on span "Back" at bounding box center [333, 118] width 36 height 24
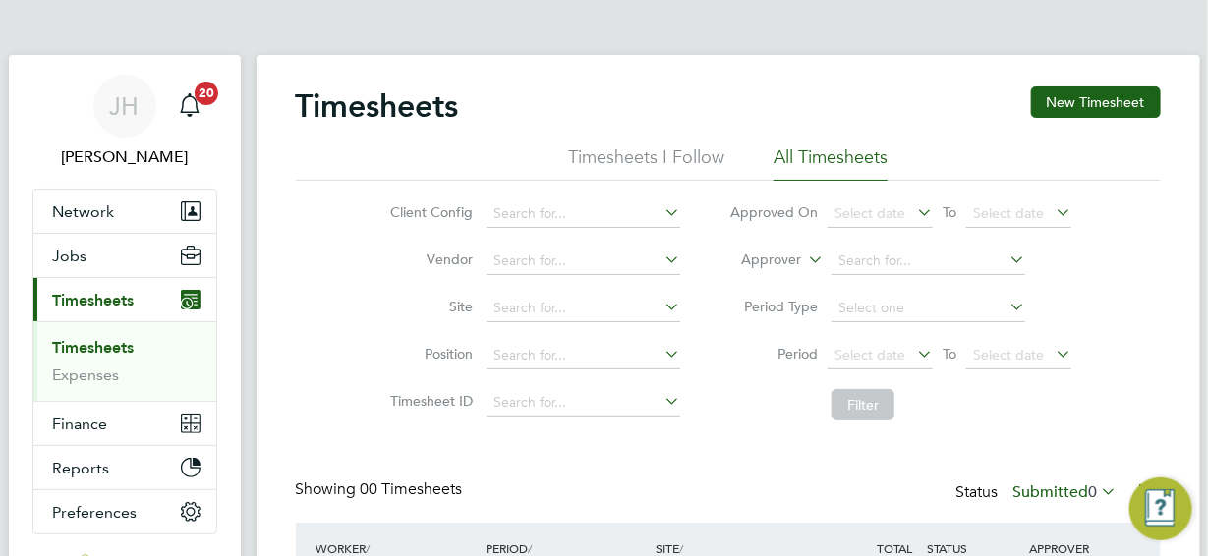
click at [823, 156] on li "All Timesheets" at bounding box center [831, 163] width 114 height 35
click at [104, 300] on span "Timesheets" at bounding box center [94, 300] width 82 height 19
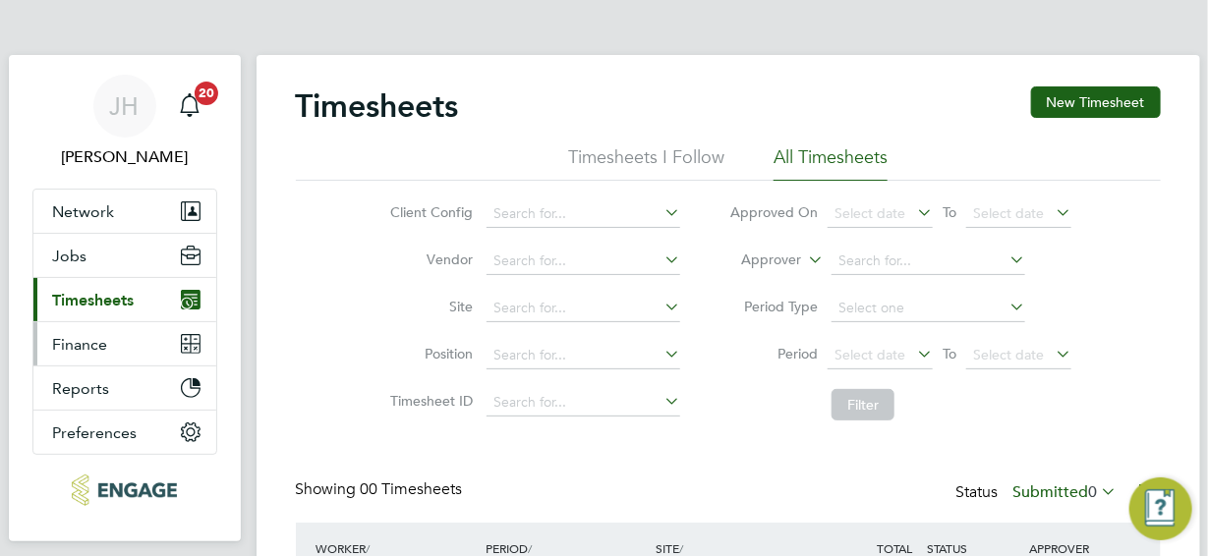
click at [85, 347] on span "Finance" at bounding box center [80, 344] width 55 height 19
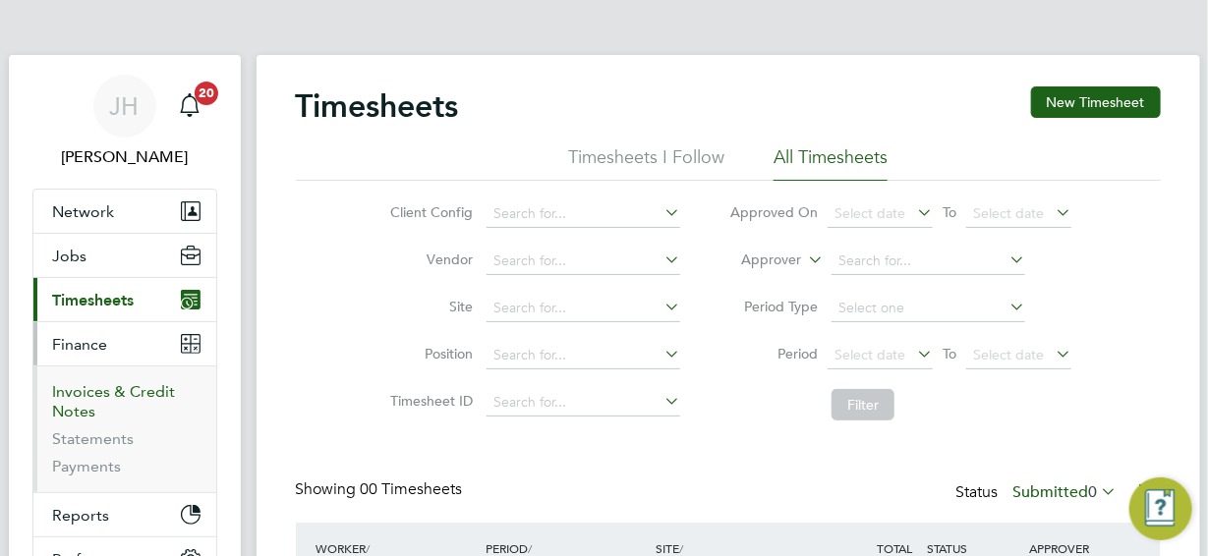
click at [85, 394] on link "Invoices & Credit Notes" at bounding box center [114, 401] width 123 height 38
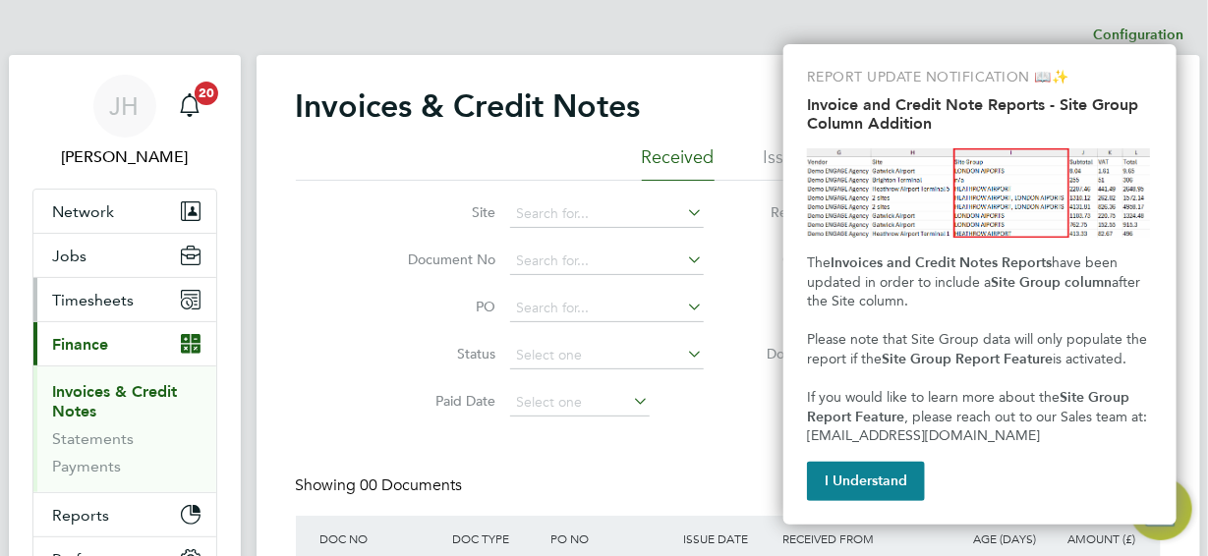
click at [99, 301] on span "Timesheets" at bounding box center [94, 300] width 82 height 19
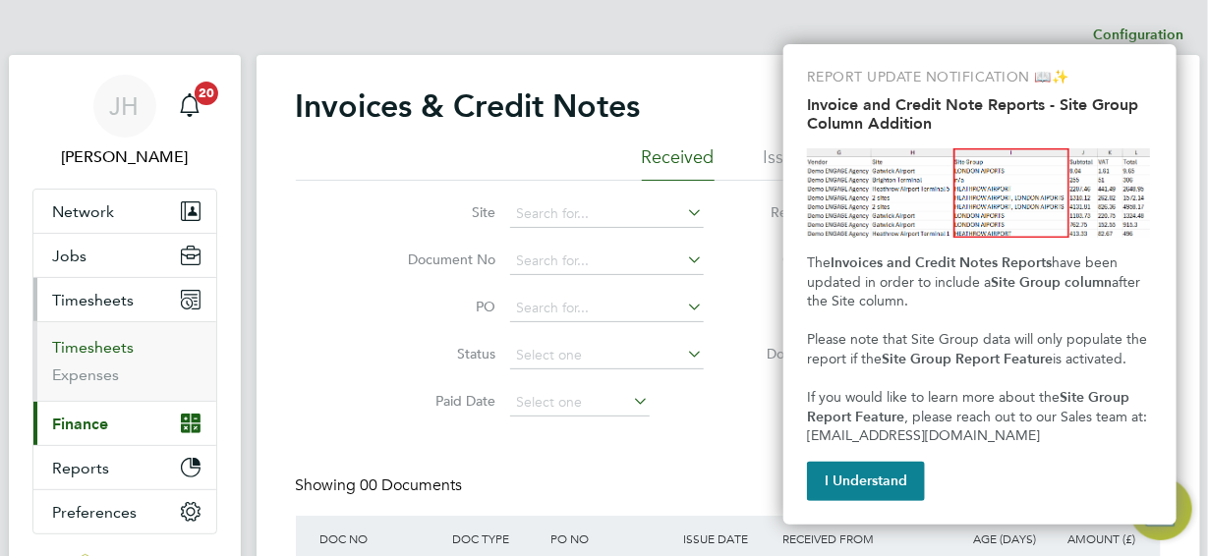
click at [104, 345] on link "Timesheets" at bounding box center [94, 347] width 82 height 19
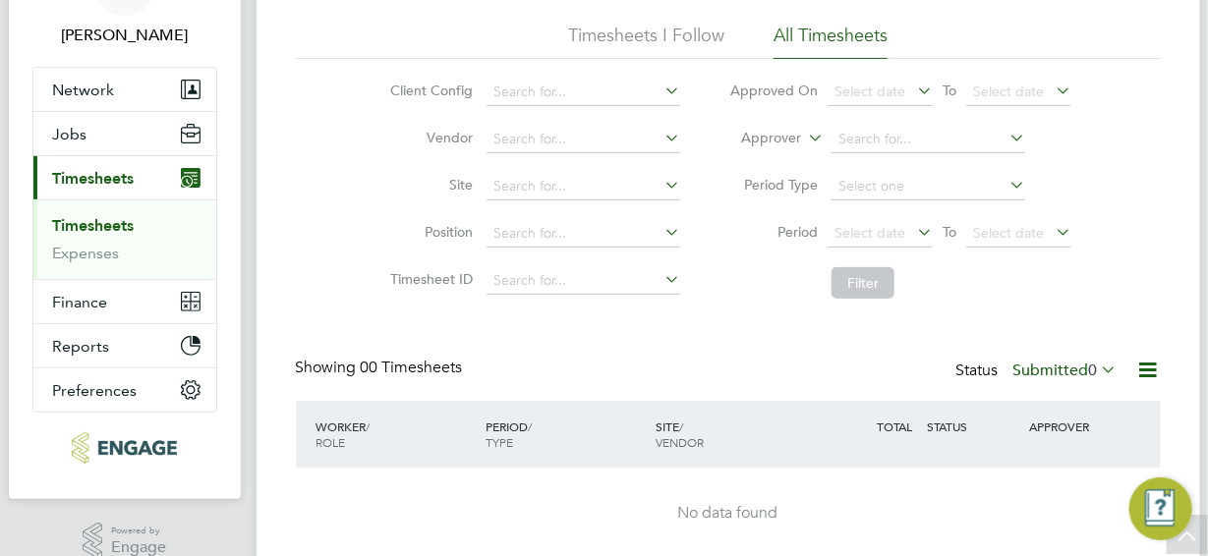
scroll to position [96, 0]
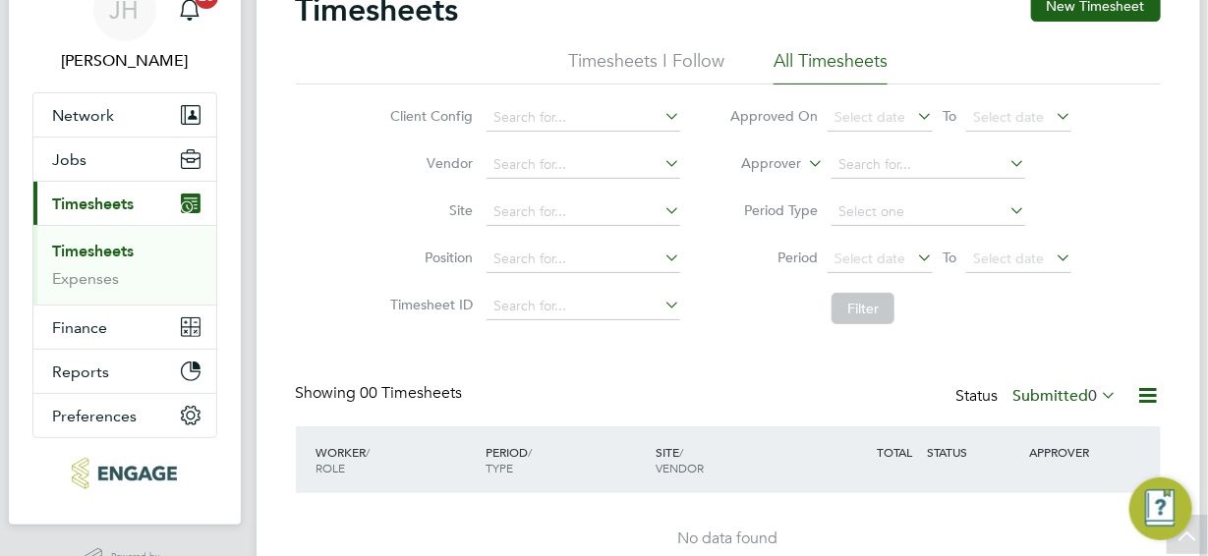
click at [1098, 392] on icon at bounding box center [1098, 395] width 0 height 28
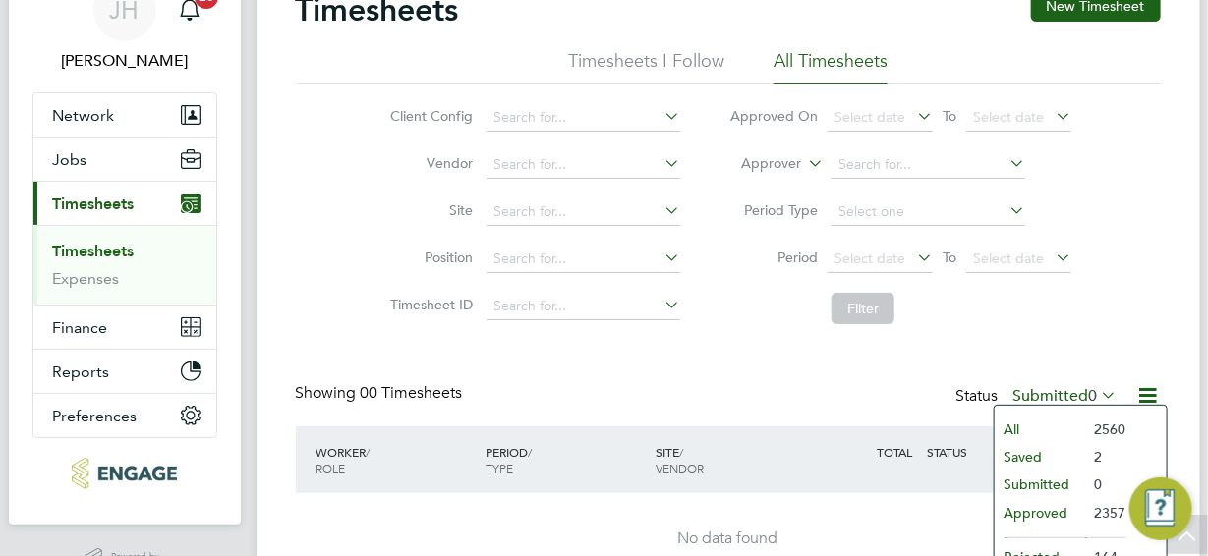
click at [1035, 481] on li "Submitted" at bounding box center [1040, 485] width 90 height 28
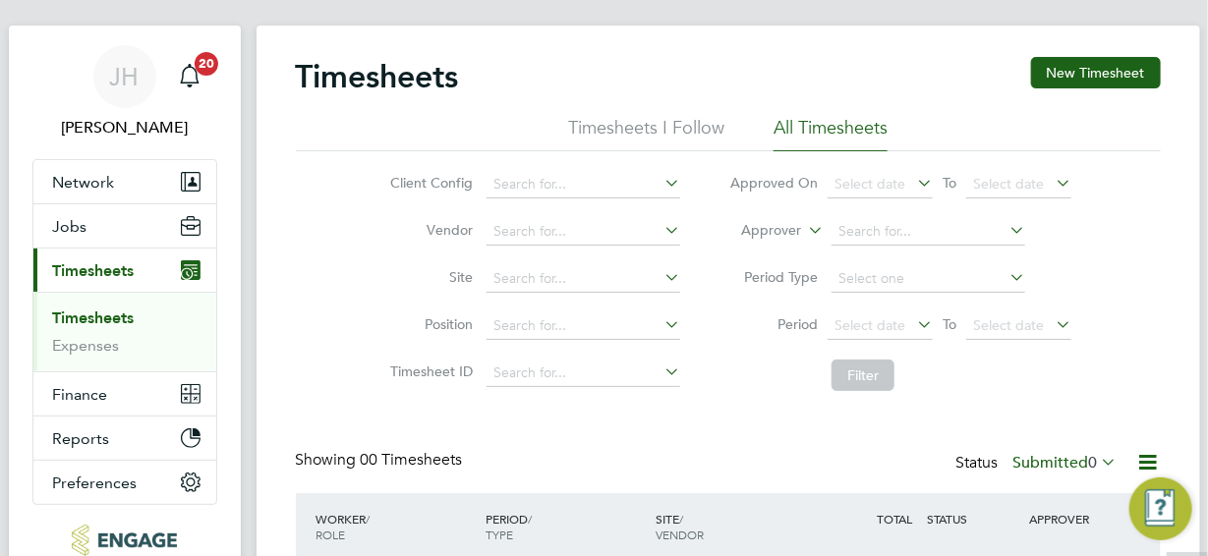
scroll to position [0, 0]
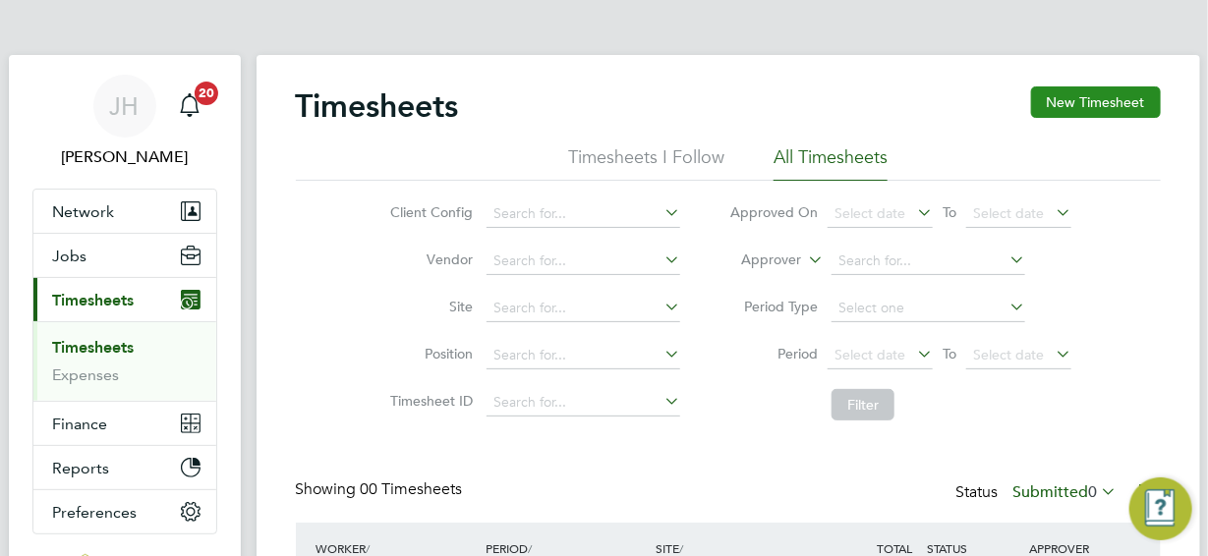
click at [1114, 104] on button "New Timesheet" at bounding box center [1096, 102] width 130 height 31
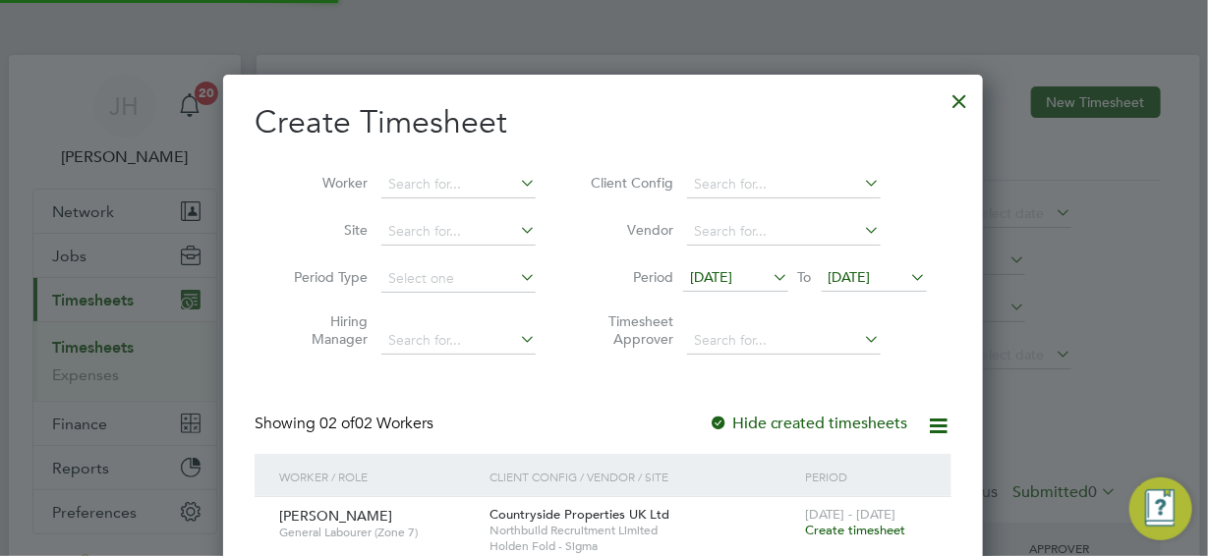
scroll to position [597, 761]
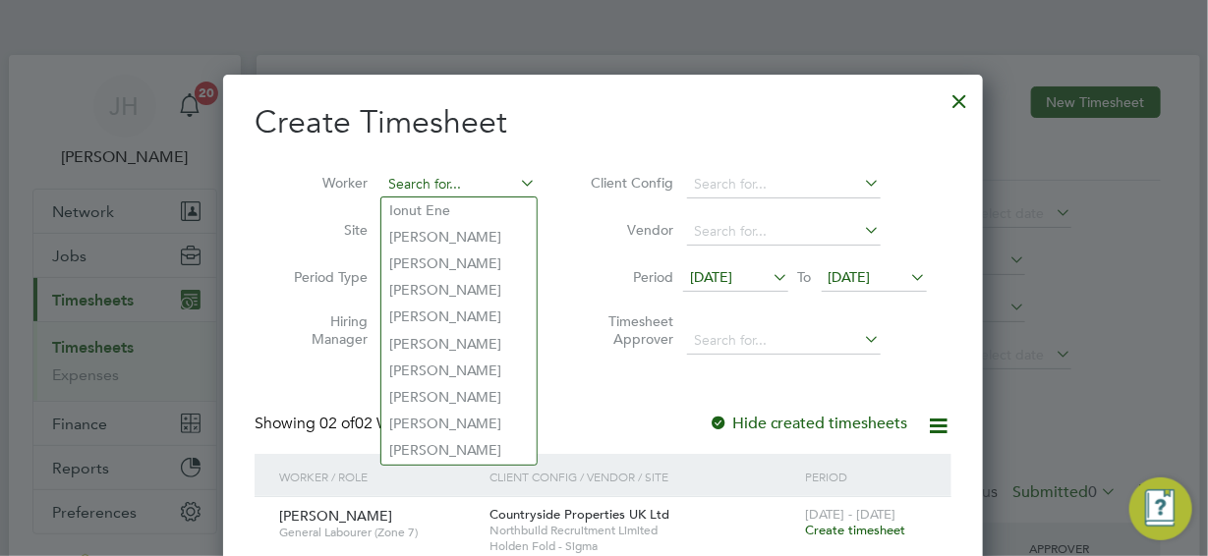
click at [400, 182] on input at bounding box center [458, 185] width 154 height 28
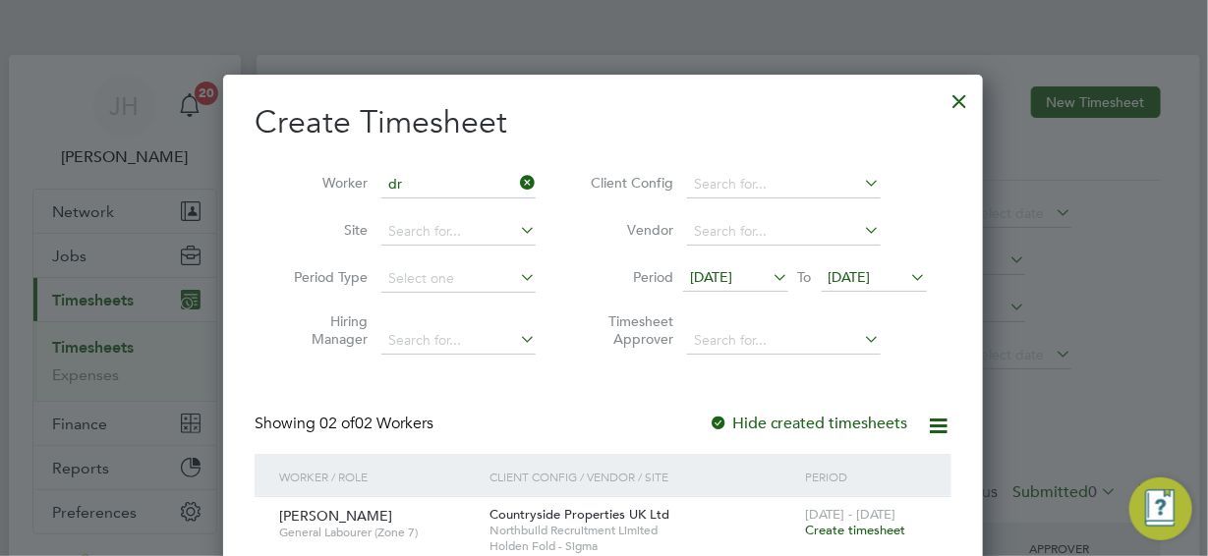
click at [420, 210] on li "Dr iter Xholi" at bounding box center [458, 211] width 155 height 27
type input "Driter [PERSON_NAME]"
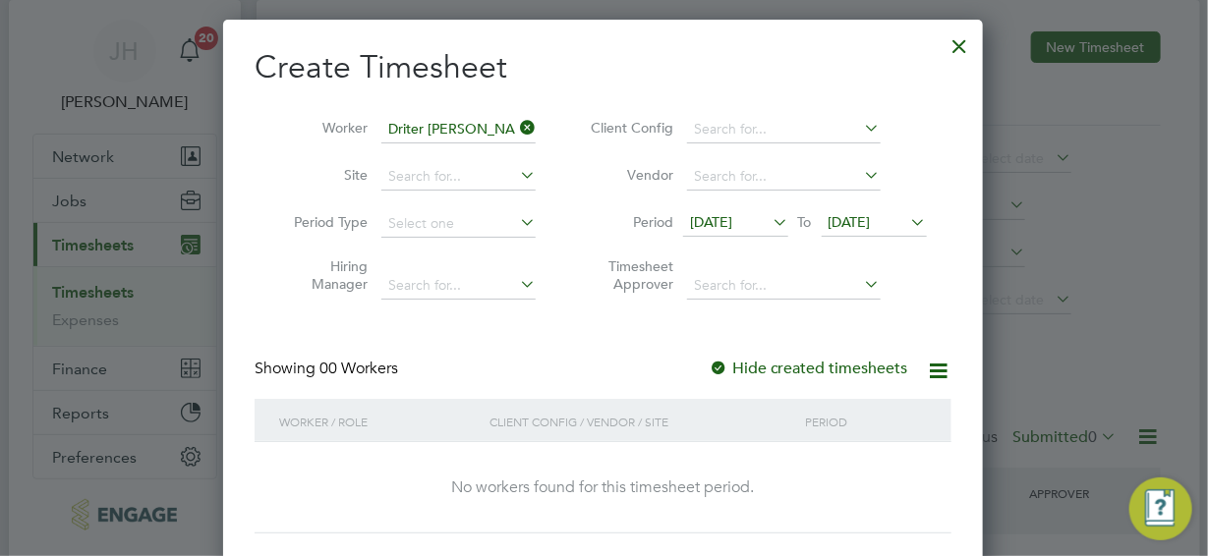
scroll to position [0, 0]
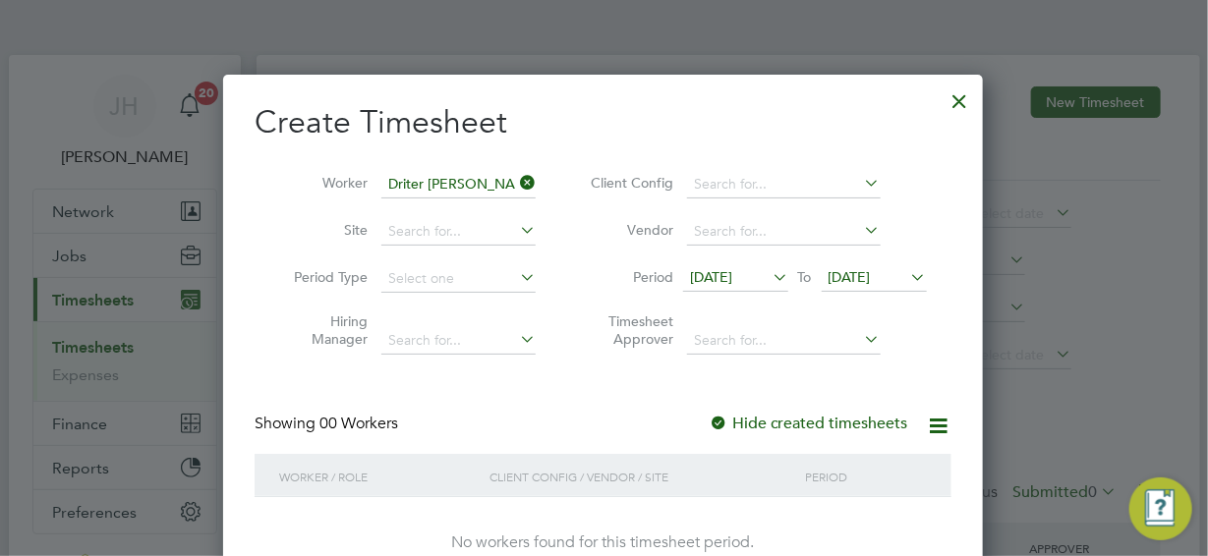
click at [960, 94] on div at bounding box center [960, 96] width 35 height 35
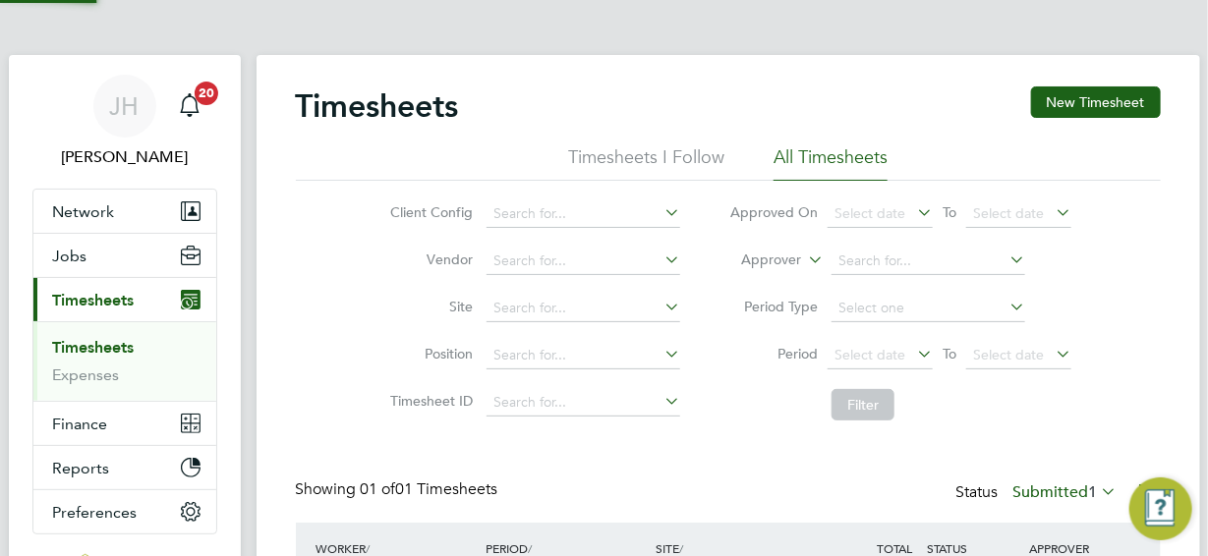
scroll to position [50, 170]
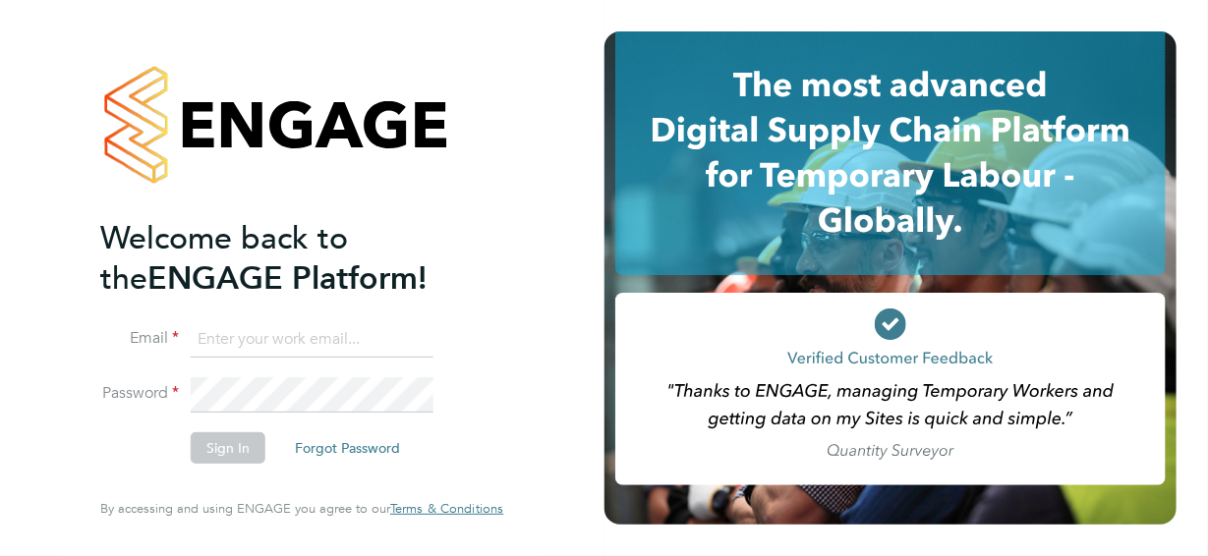
type input "jane@northbuildrecruit.com"
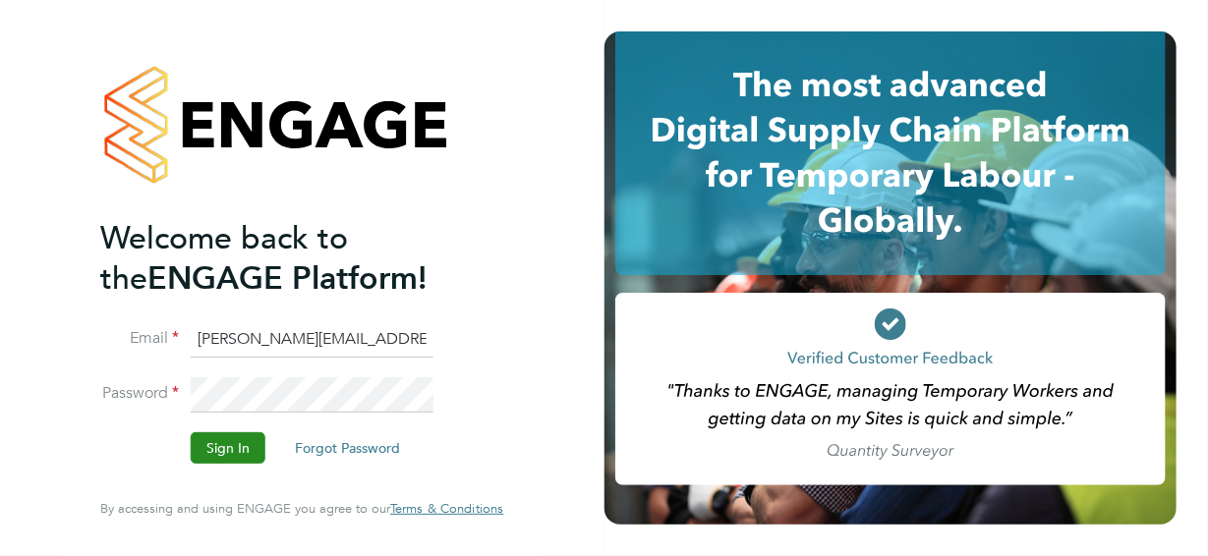
click at [233, 443] on button "Sign In" at bounding box center [228, 448] width 75 height 31
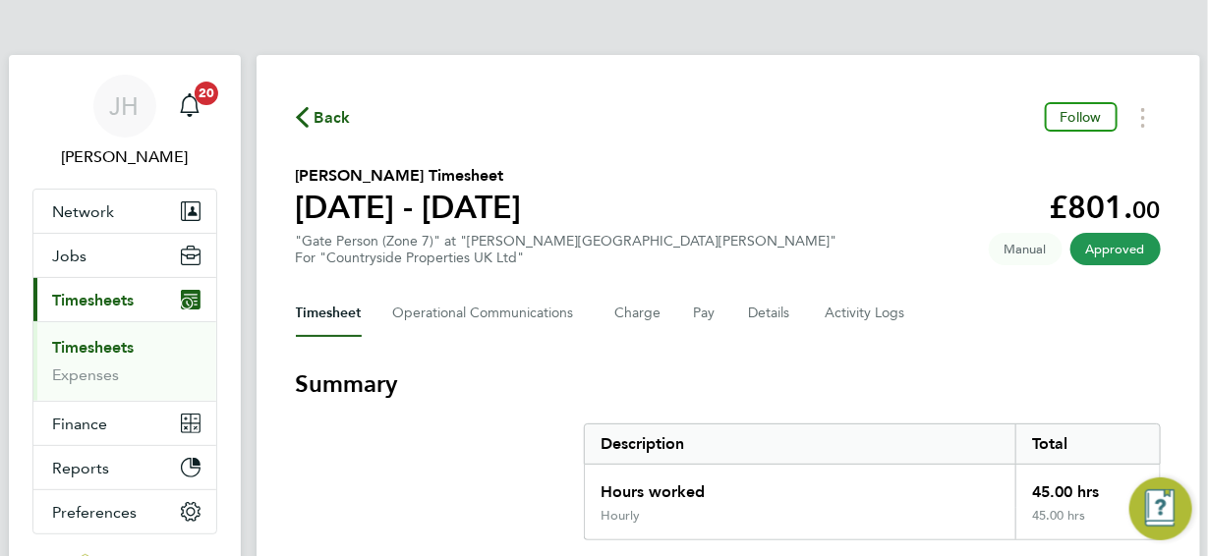
click at [334, 117] on span "Back" at bounding box center [333, 118] width 36 height 24
click at [89, 299] on span "Timesheets" at bounding box center [94, 300] width 82 height 19
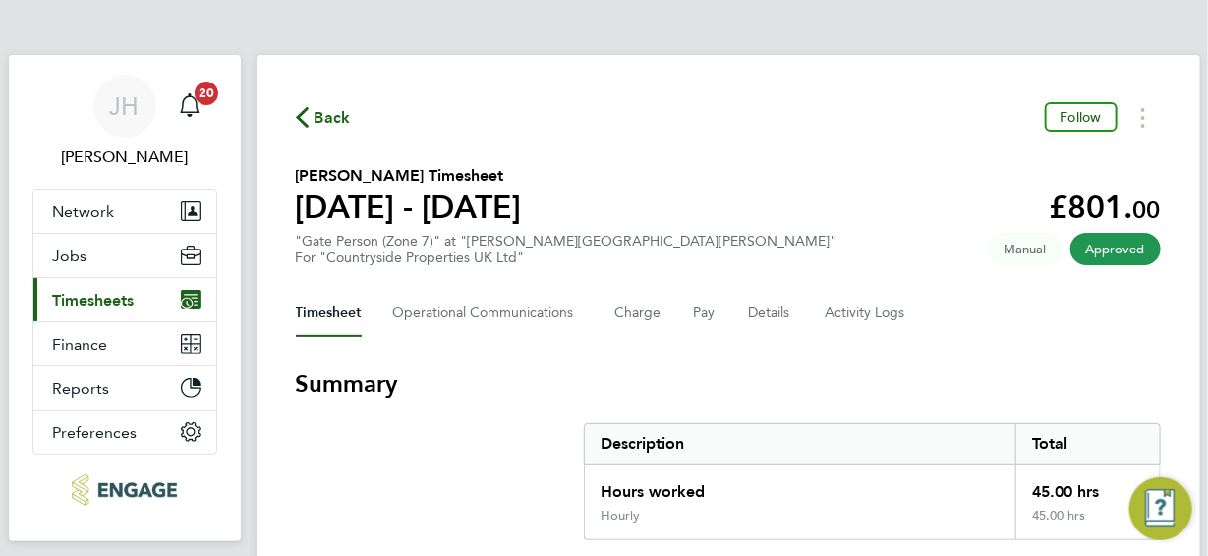
click at [88, 298] on span "Timesheets" at bounding box center [94, 300] width 82 height 19
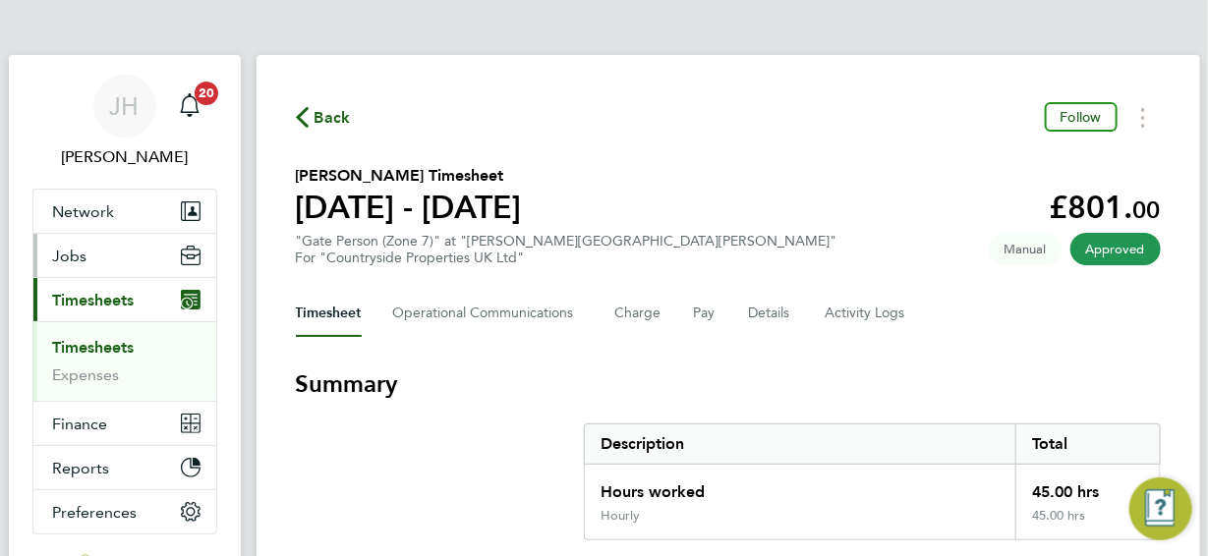
click at [84, 259] on span "Jobs" at bounding box center [70, 256] width 34 height 19
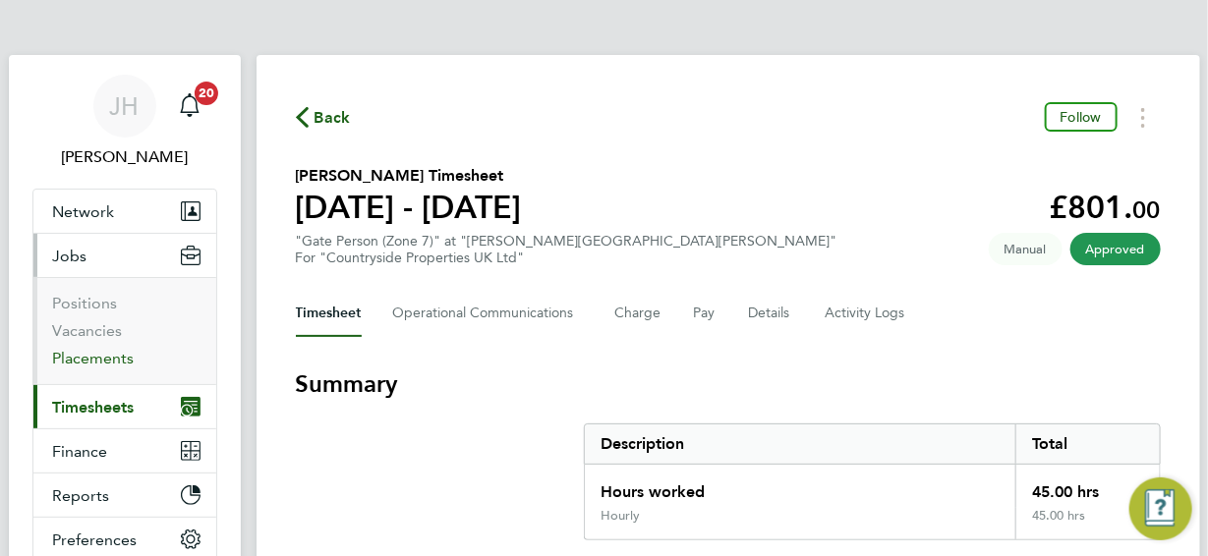
click at [92, 358] on link "Placements" at bounding box center [94, 358] width 82 height 19
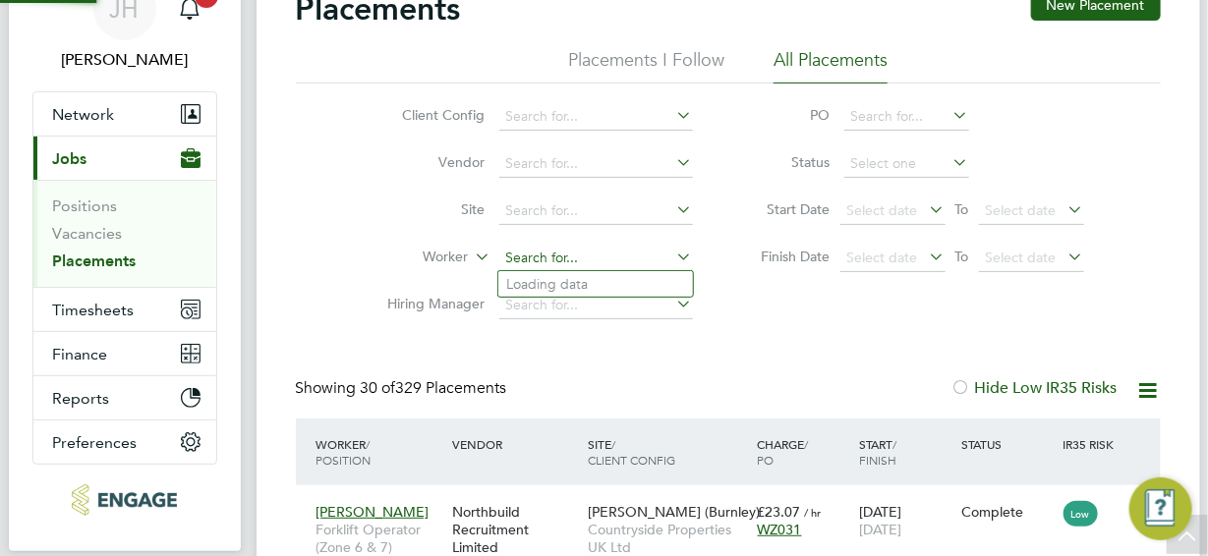
click at [585, 255] on input at bounding box center [596, 259] width 194 height 28
click at [554, 281] on li "Drit er Xholi" at bounding box center [595, 284] width 195 height 27
type input "Driter [PERSON_NAME]"
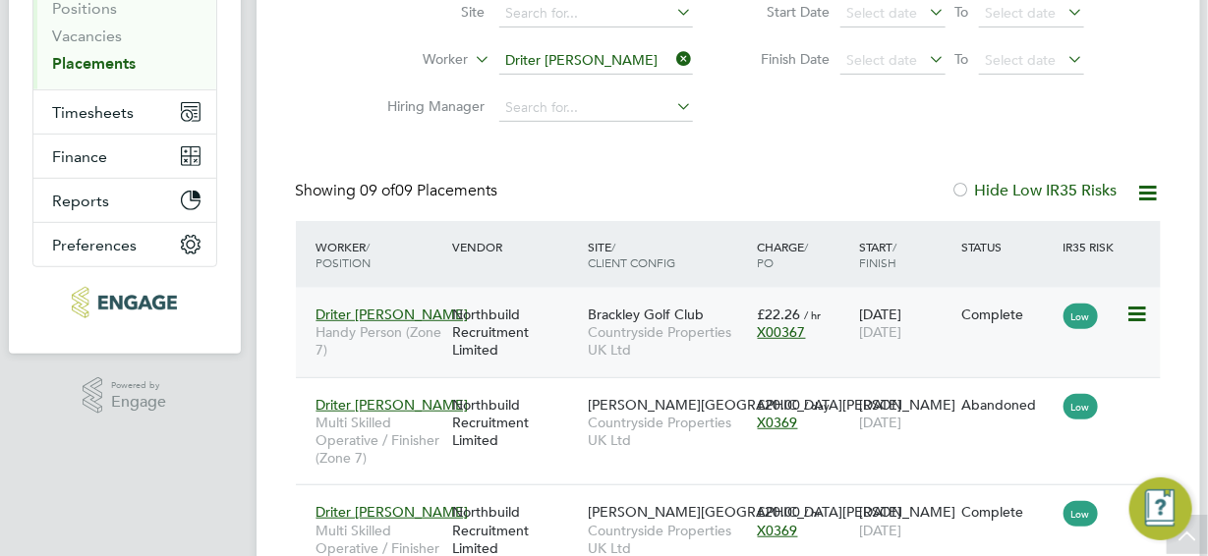
click at [1138, 313] on icon at bounding box center [1137, 315] width 20 height 24
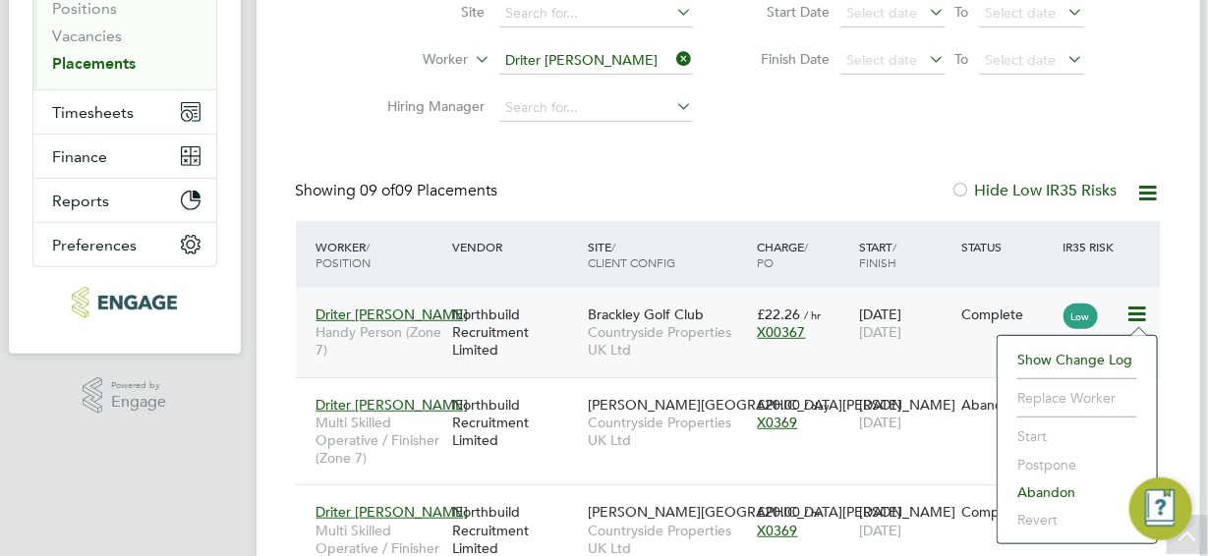
click at [1062, 355] on li "Show change log" at bounding box center [1078, 360] width 140 height 28
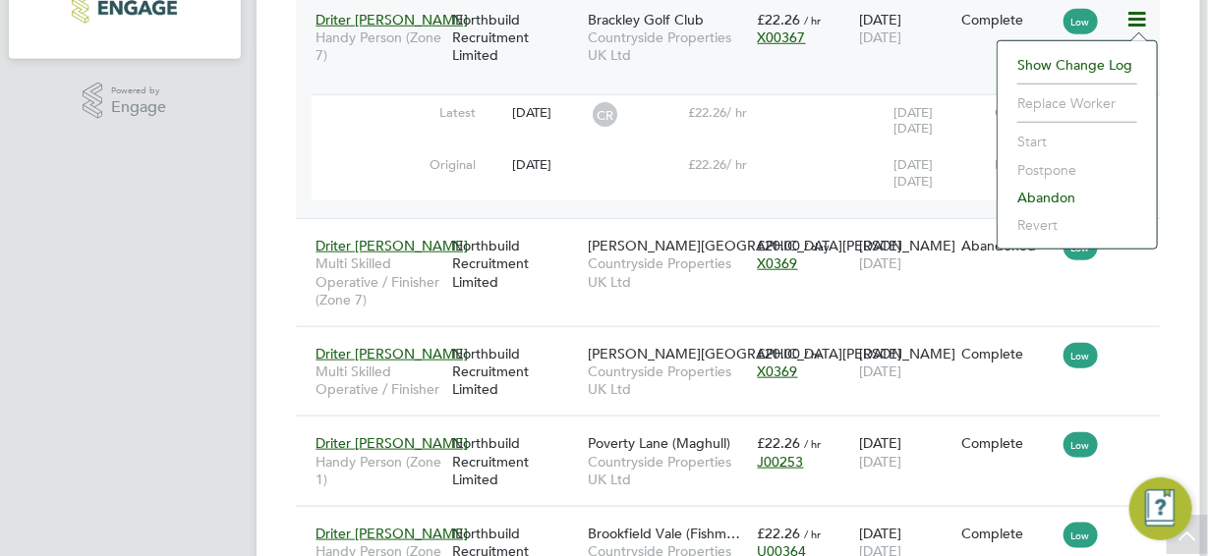
click at [1175, 284] on div "Placements New Placement Placements I Follow All Placements Client Config Vendo…" at bounding box center [729, 240] width 944 height 1551
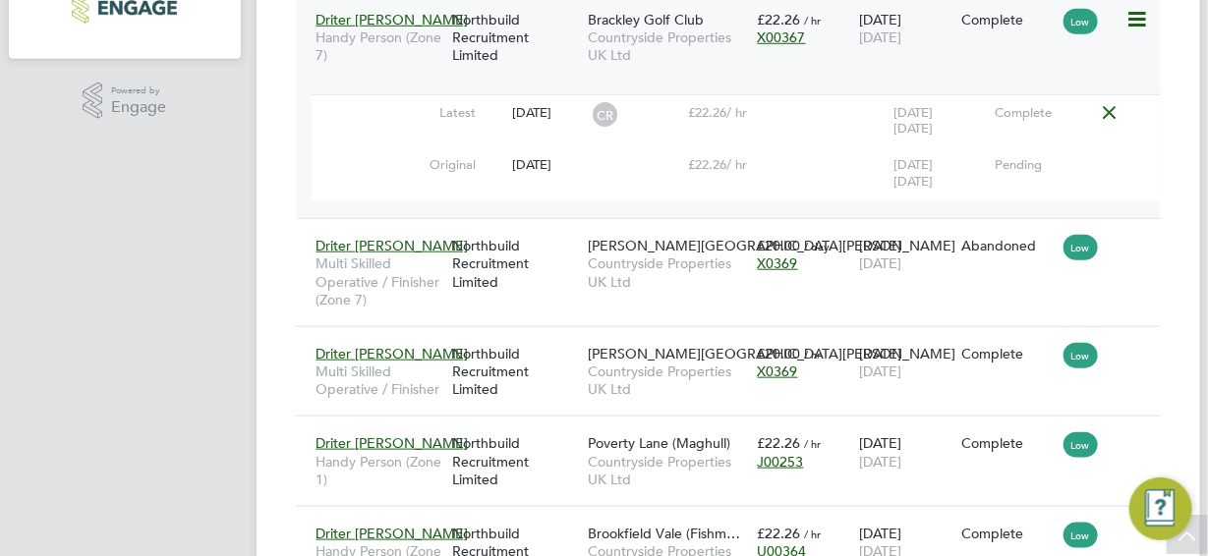
click at [541, 163] on div "[DATE]" at bounding box center [532, 165] width 102 height 36
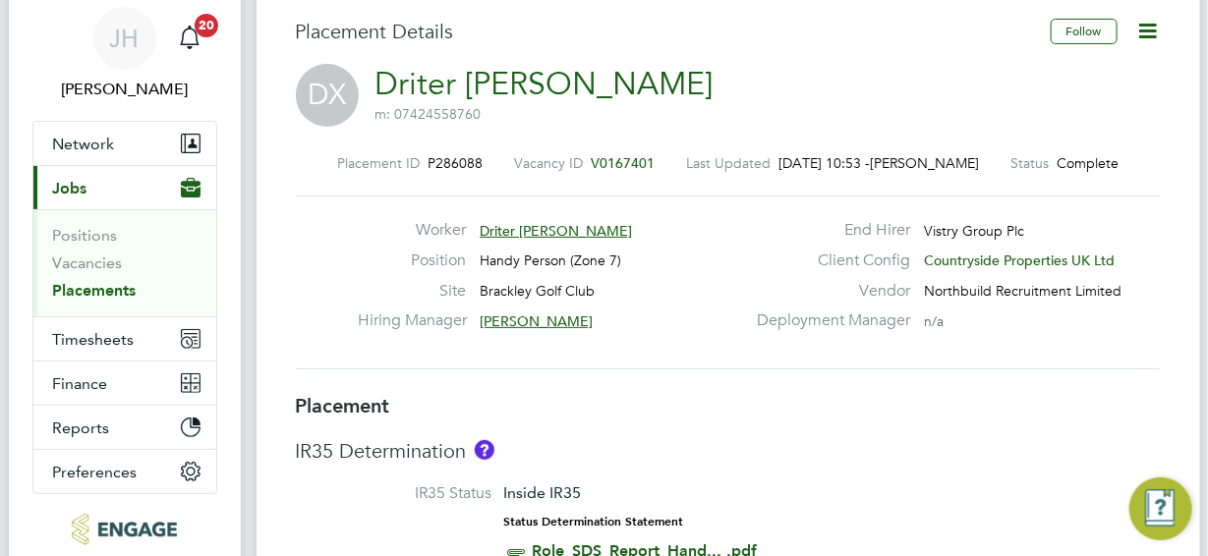
scroll to position [97, 0]
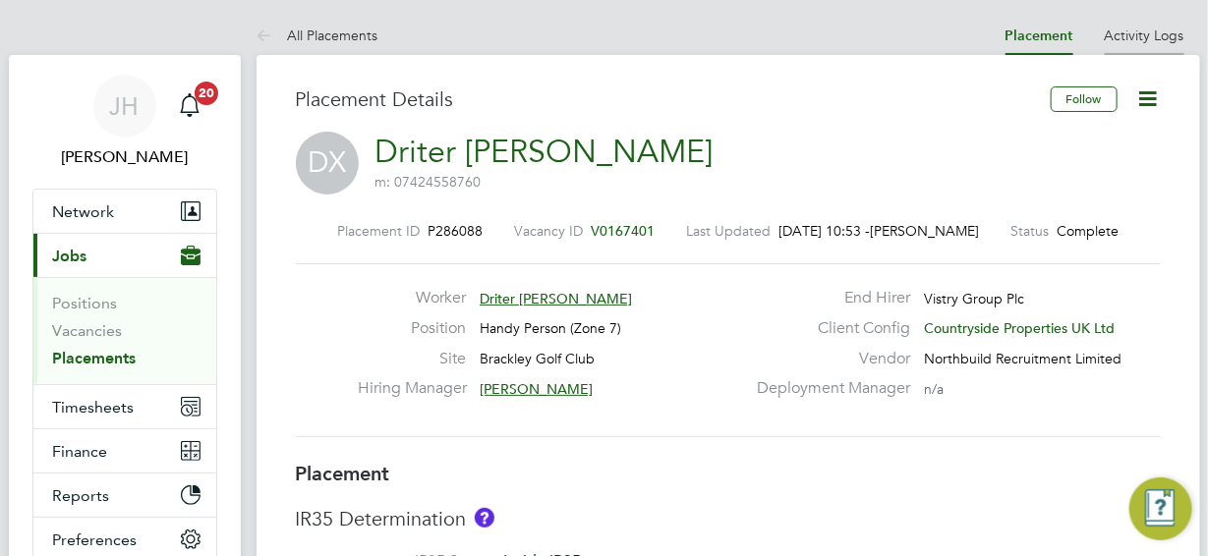
click at [1140, 31] on link "Activity Logs" at bounding box center [1145, 36] width 80 height 18
